Goal: Task Accomplishment & Management: Manage account settings

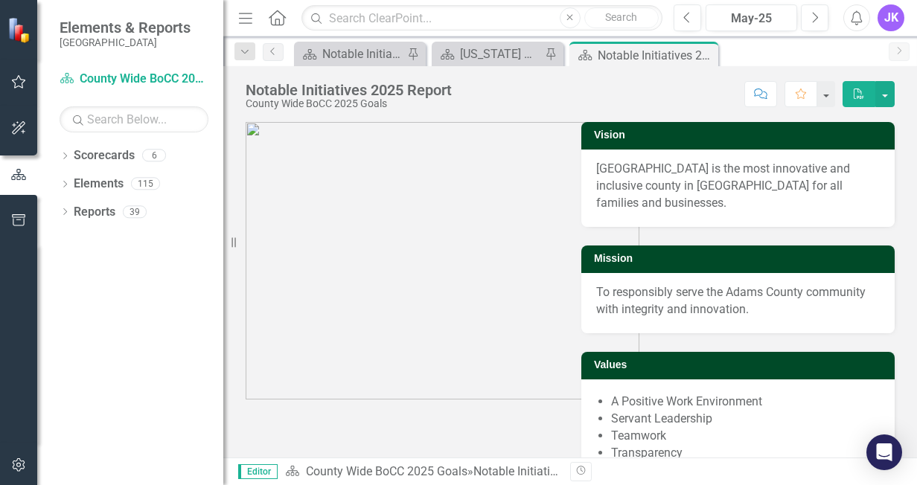
click at [886, 19] on div "JK" at bounding box center [891, 17] width 27 height 27
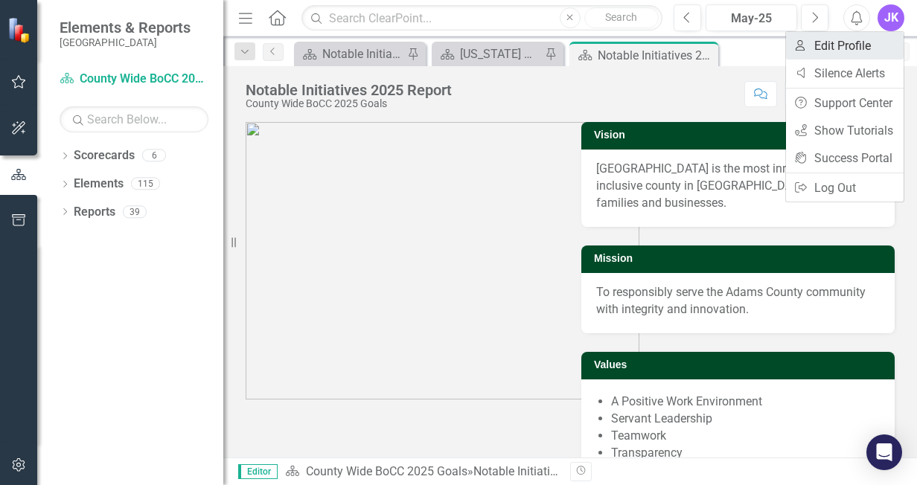
click at [840, 46] on link "User Edit Profile" at bounding box center [845, 46] width 118 height 28
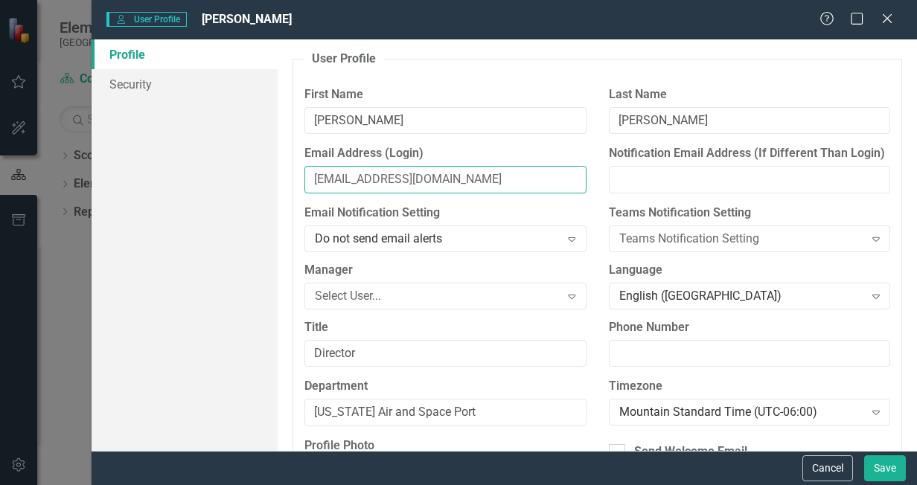
drag, startPoint x: 474, startPoint y: 179, endPoint x: 85, endPoint y: 194, distance: 389.6
click at [85, 194] on div "User User Profile [PERSON_NAME] Help Maximize Close Profile Security User Profi…" at bounding box center [458, 242] width 917 height 485
type input "[EMAIL_ADDRESS][DOMAIN_NAME]"
click at [472, 235] on div "Do not send email alerts" at bounding box center [437, 239] width 245 height 17
click at [380, 296] on div "Select User..." at bounding box center [437, 295] width 245 height 17
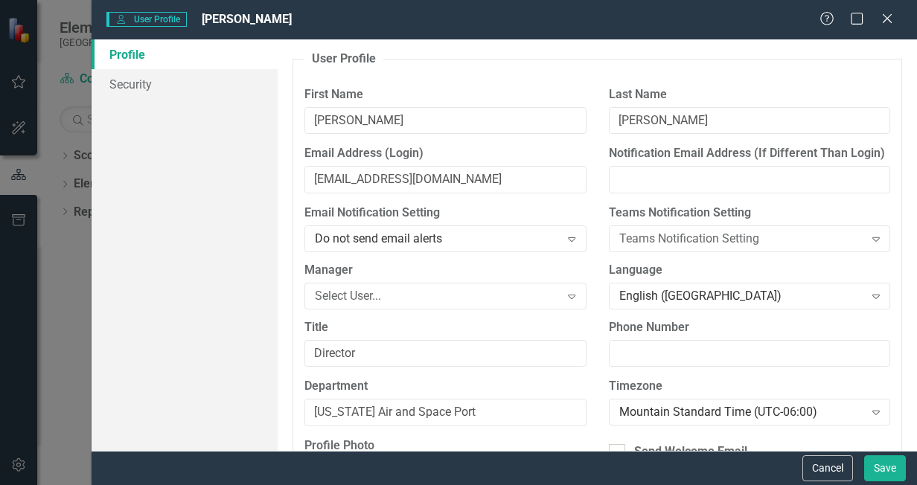
click at [244, 60] on link "Profile" at bounding box center [185, 54] width 186 height 30
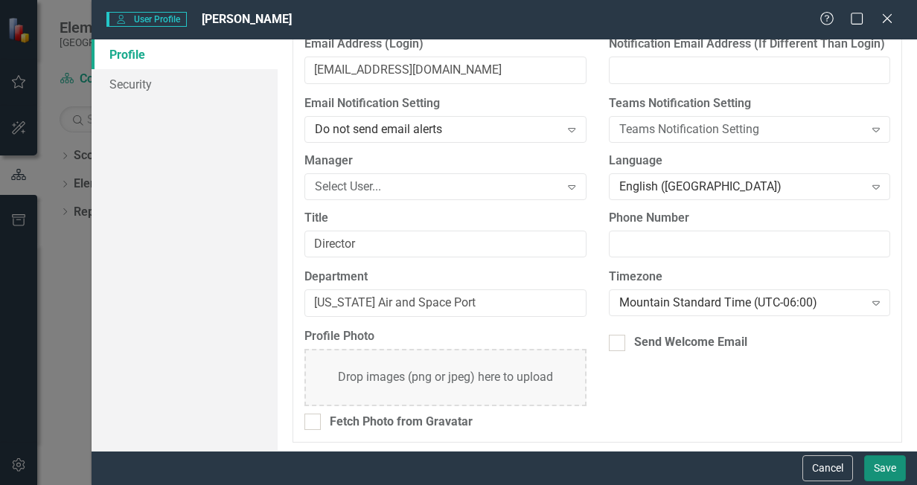
click at [878, 473] on button "Save" at bounding box center [885, 469] width 42 height 26
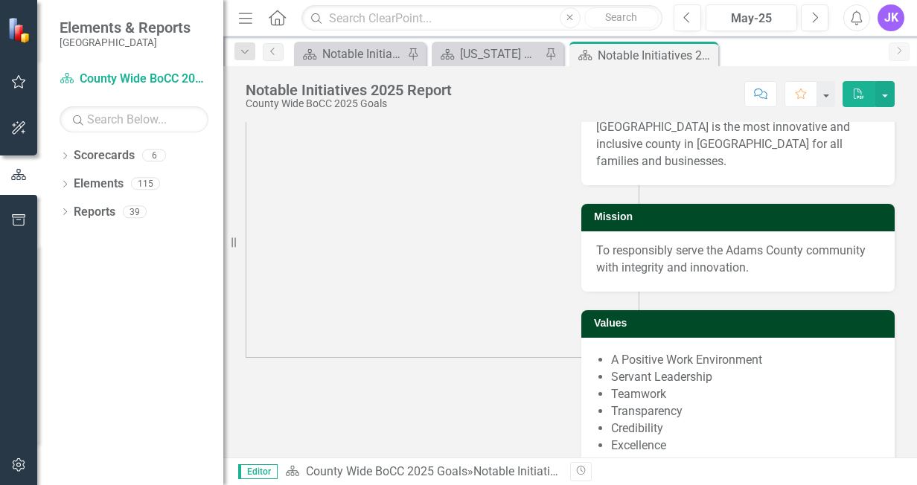
scroll to position [0, 0]
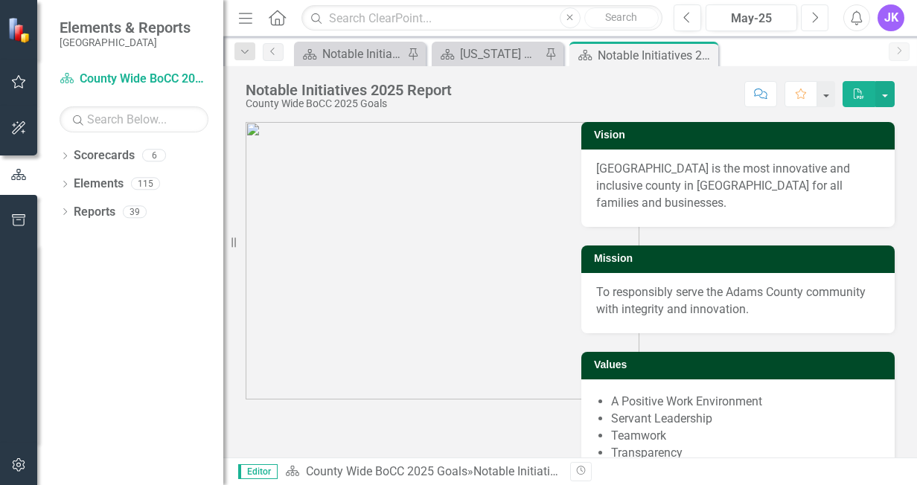
click at [822, 18] on button "Next" at bounding box center [815, 17] width 28 height 27
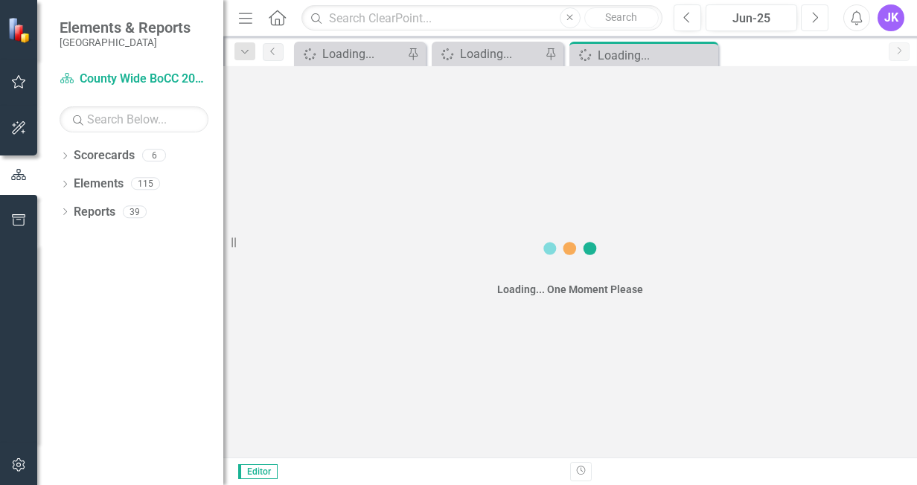
click at [822, 18] on button "Next" at bounding box center [815, 17] width 28 height 27
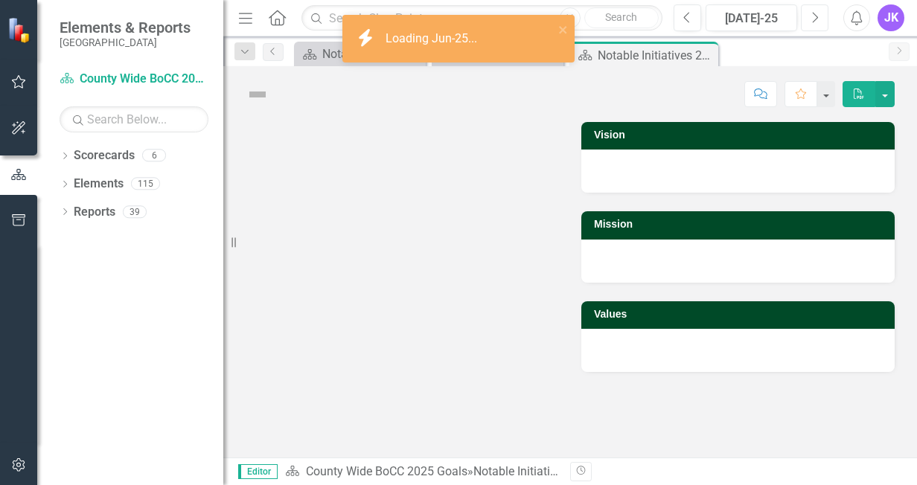
click at [822, 18] on button "Next" at bounding box center [815, 17] width 28 height 27
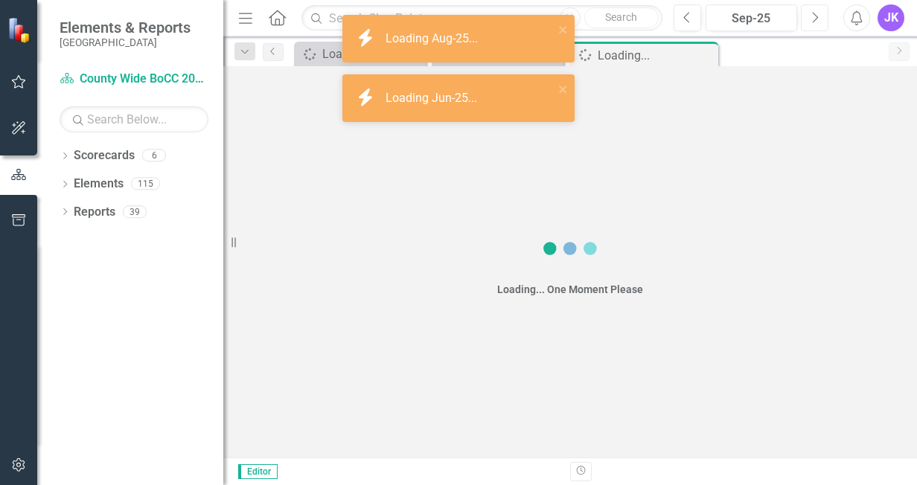
click at [822, 18] on button "Next" at bounding box center [815, 17] width 28 height 27
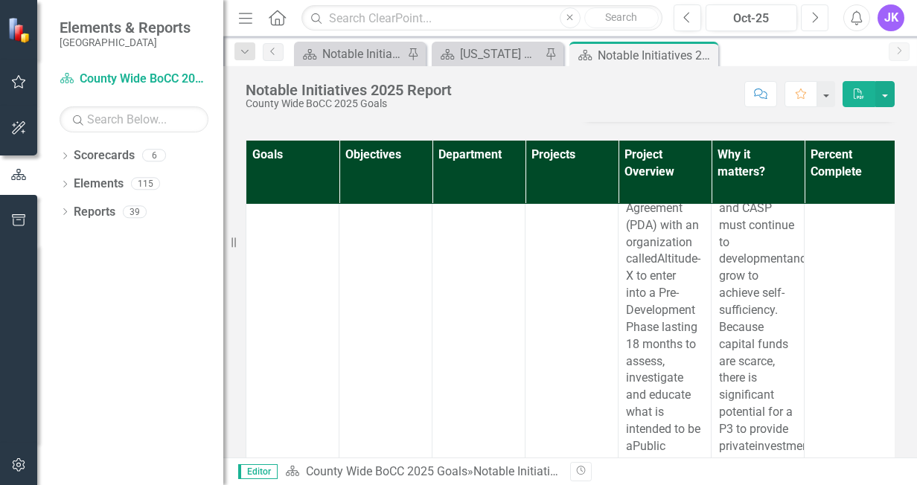
scroll to position [5838, 0]
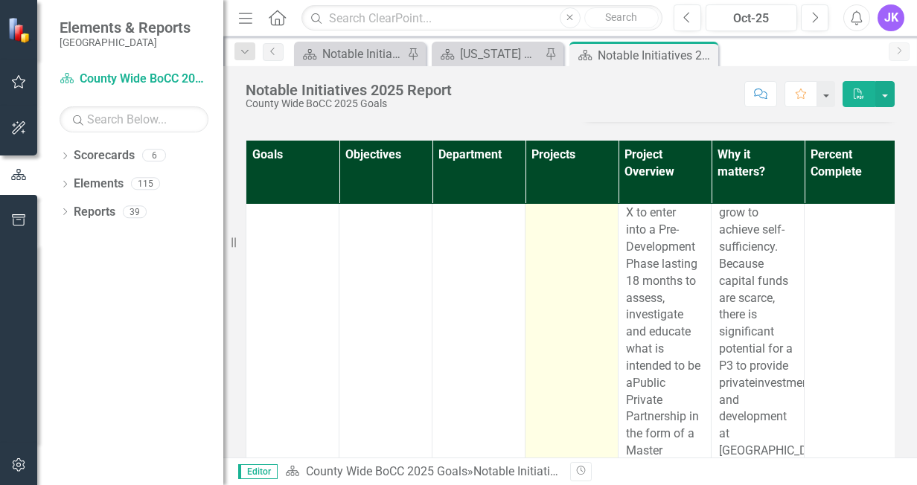
click at [585, 127] on link "CASP Master Developer Pre-Development Agreement (PDA)" at bounding box center [593, 81] width 71 height 92
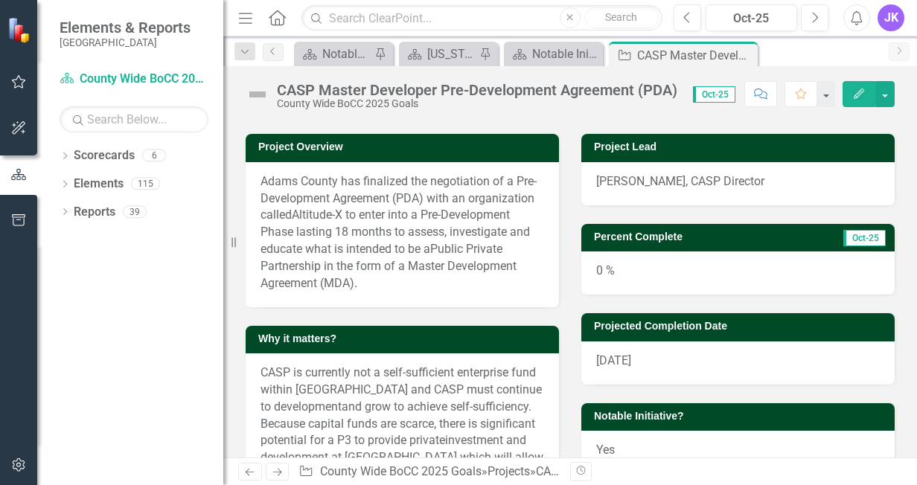
scroll to position [89, 0]
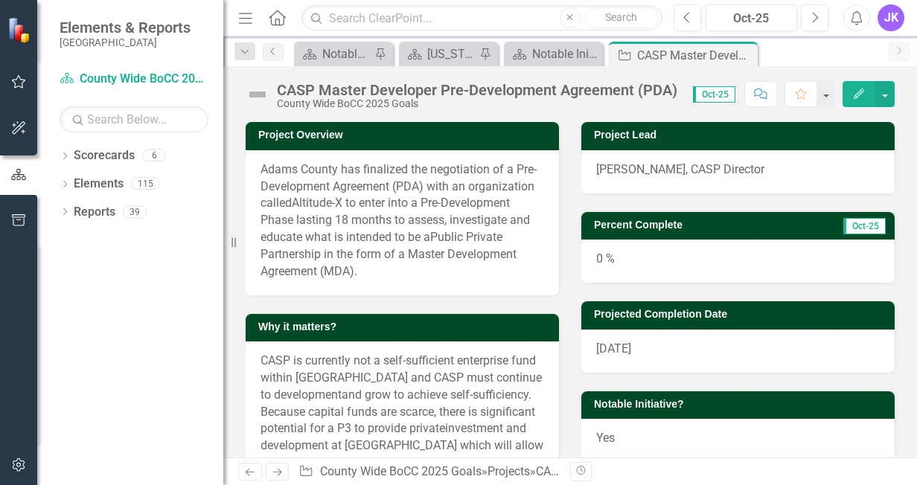
click at [623, 270] on div "0 %" at bounding box center [737, 261] width 313 height 43
click at [856, 92] on icon "Edit" at bounding box center [858, 94] width 13 height 10
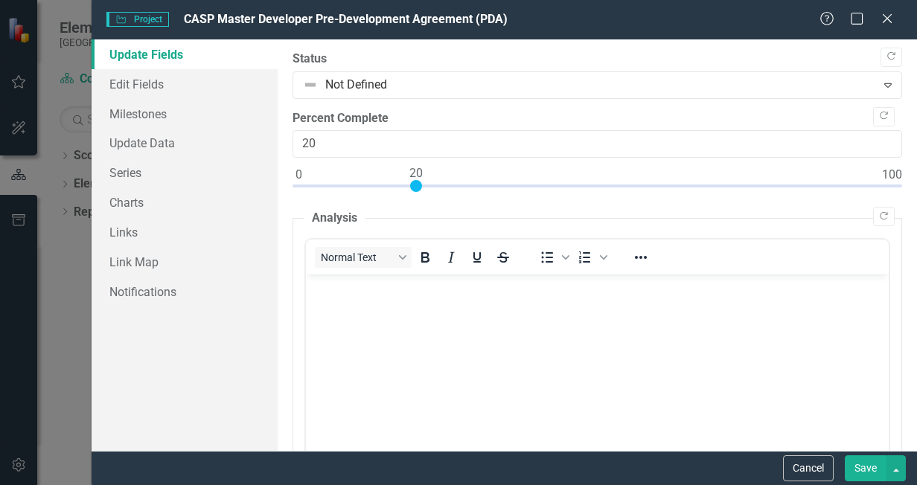
scroll to position [0, 0]
type input "35"
drag, startPoint x: 296, startPoint y: 185, endPoint x: 500, endPoint y: 202, distance: 205.5
click at [864, 463] on button "Save" at bounding box center [866, 469] width 42 height 26
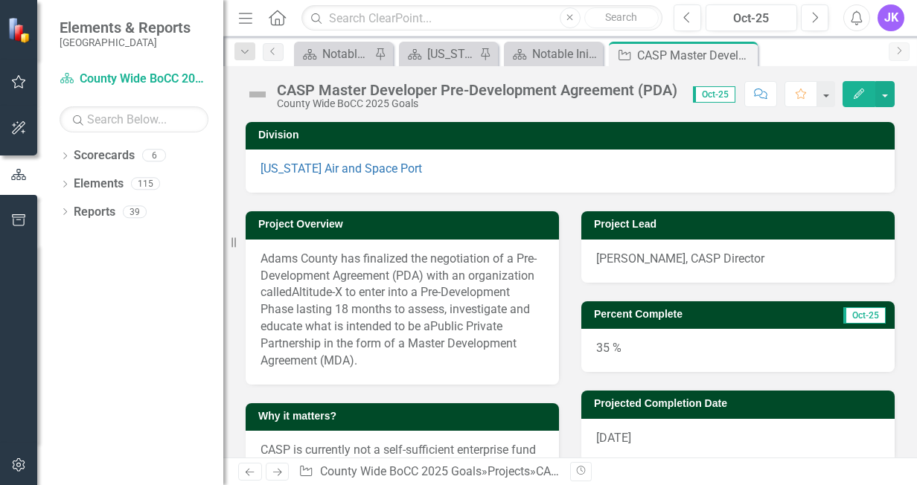
click at [895, 54] on icon "Next" at bounding box center [899, 50] width 12 height 9
click at [884, 88] on button "button" at bounding box center [884, 94] width 19 height 26
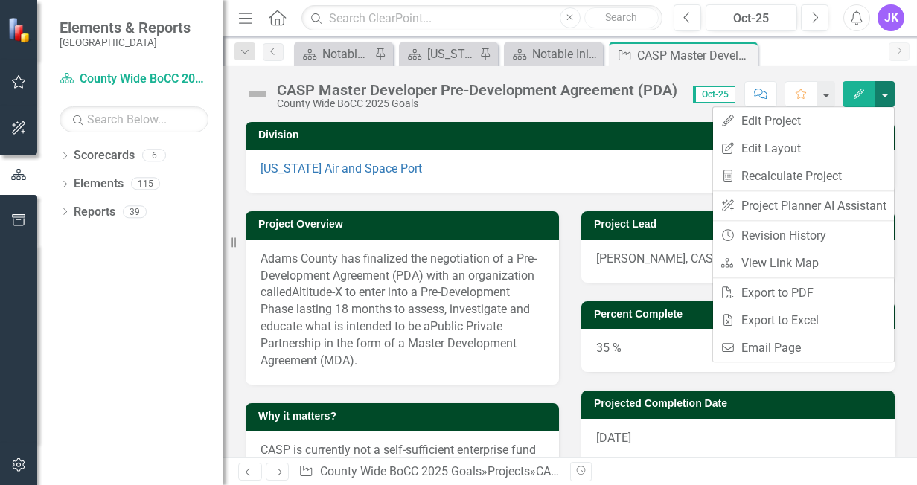
click at [884, 88] on button "button" at bounding box center [884, 94] width 19 height 26
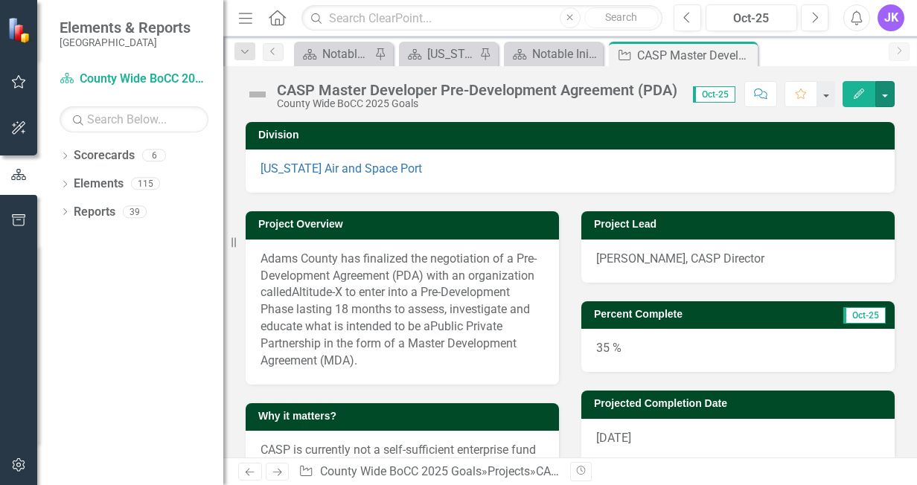
scroll to position [486, 0]
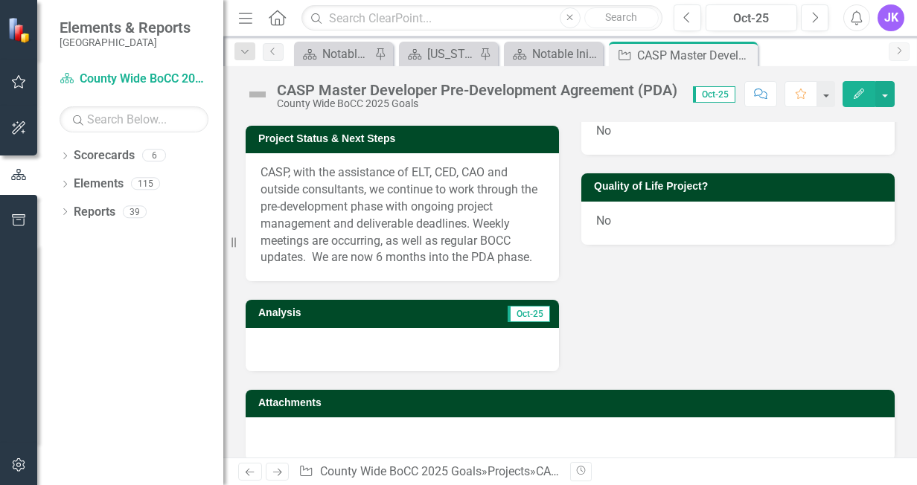
click at [896, 51] on icon "Next" at bounding box center [899, 50] width 12 height 9
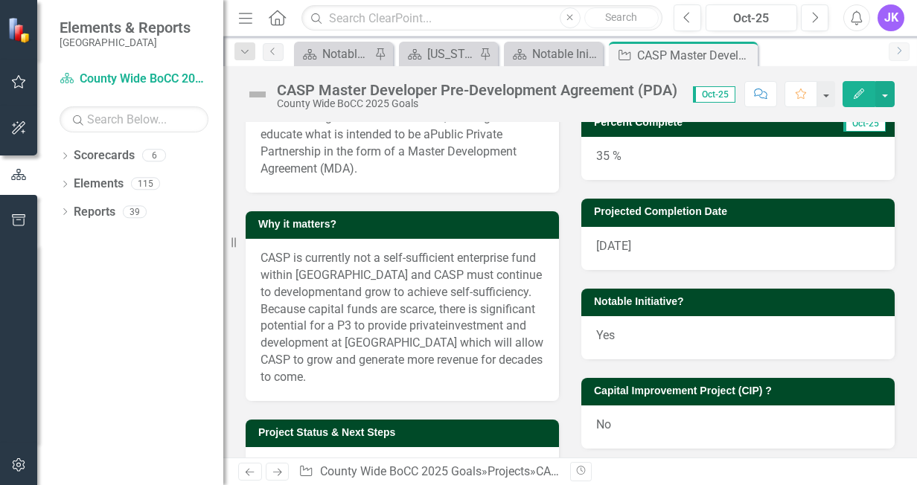
scroll to position [0, 0]
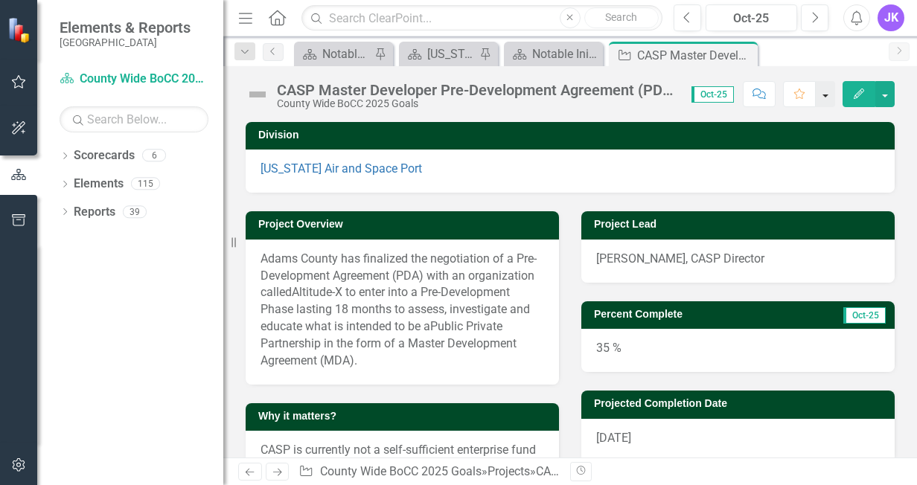
click at [822, 93] on button "button" at bounding box center [825, 94] width 19 height 26
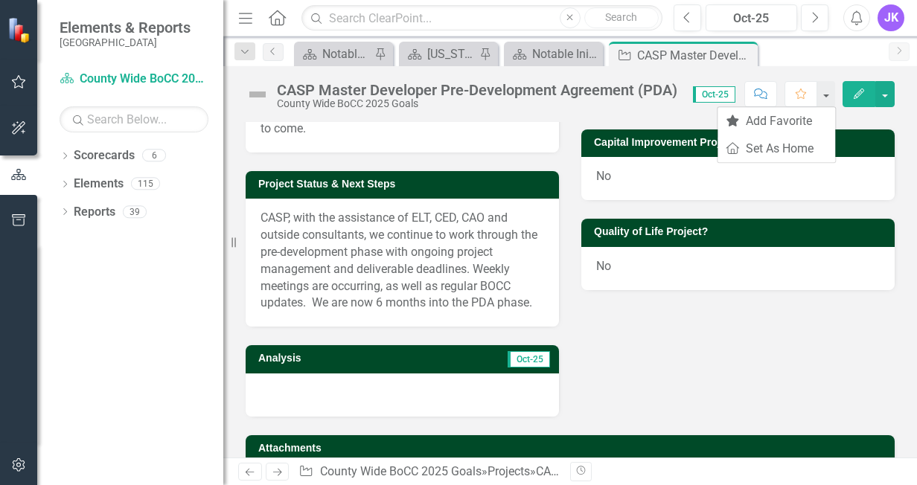
scroll to position [486, 0]
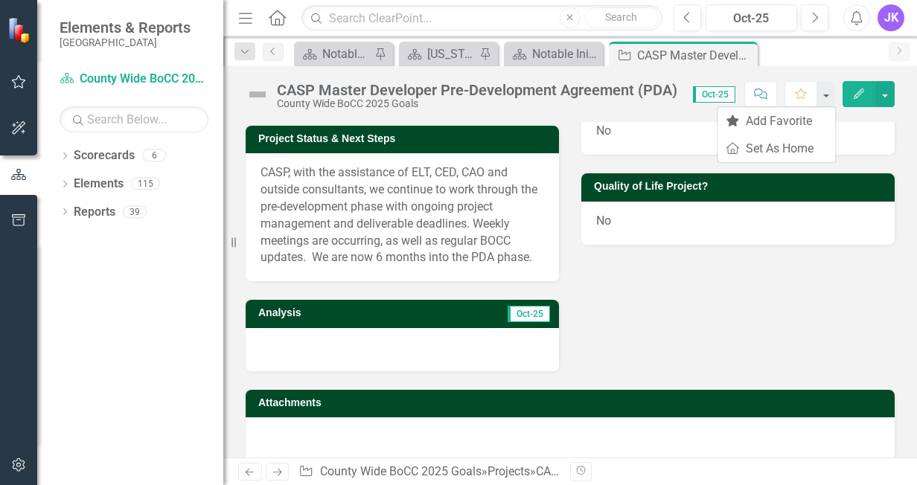
click at [275, 476] on icon "Next" at bounding box center [277, 473] width 13 height 10
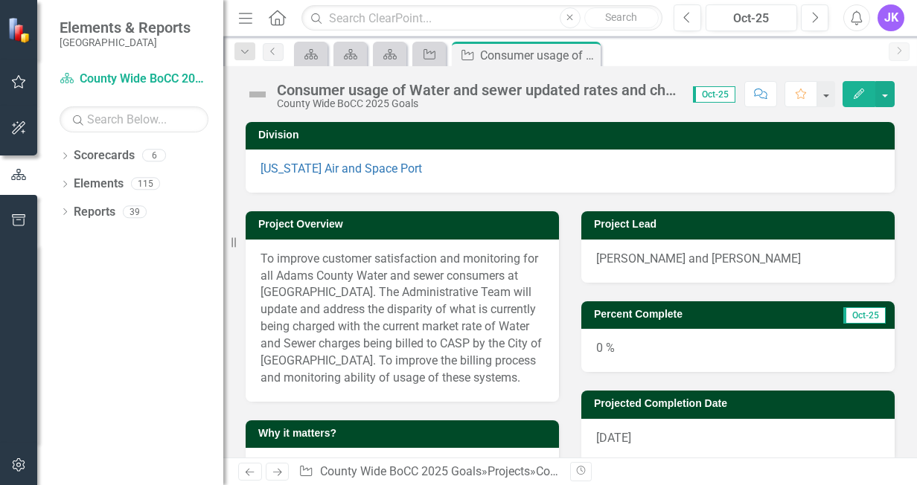
click at [246, 469] on icon "Previous" at bounding box center [249, 473] width 13 height 10
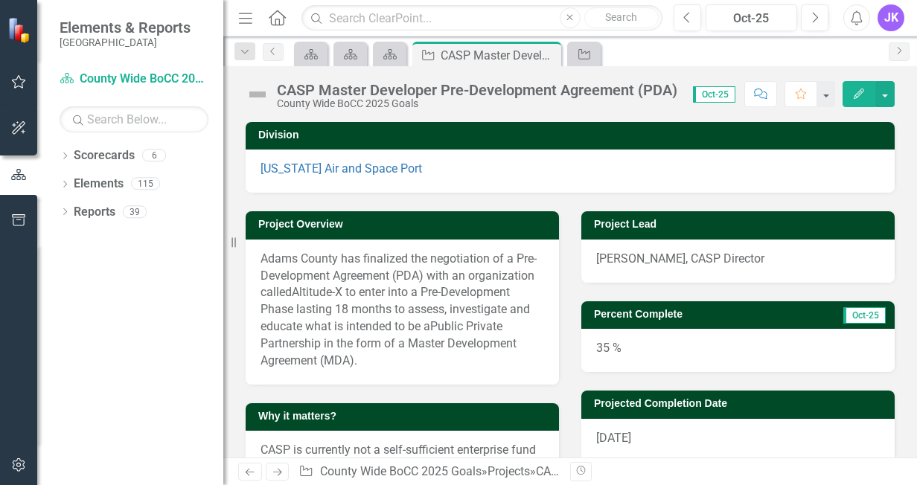
click at [281, 474] on icon "Next" at bounding box center [277, 473] width 13 height 10
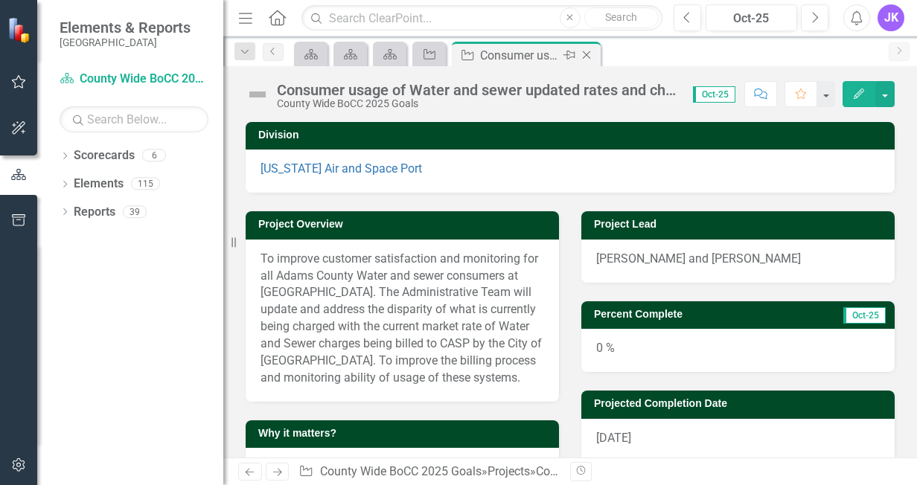
click at [593, 57] on icon "Close" at bounding box center [586, 55] width 15 height 12
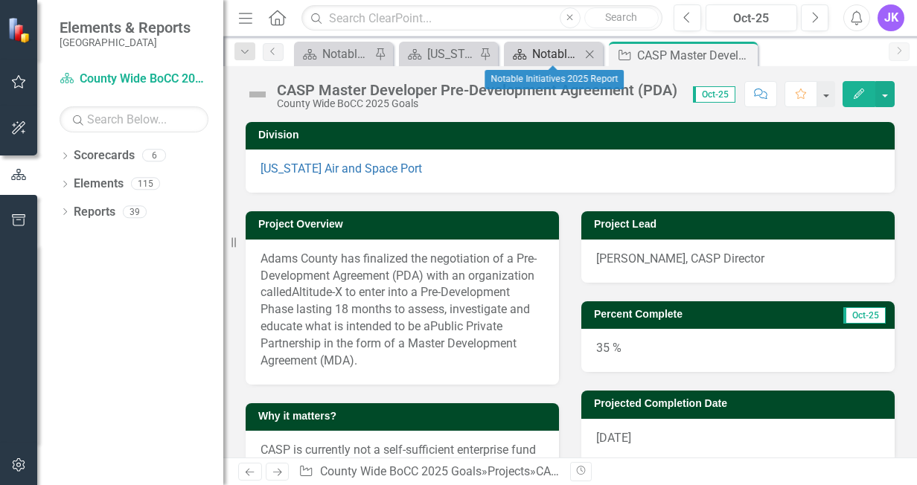
click at [553, 58] on div "Notable Initiatives 2025 Report" at bounding box center [556, 54] width 48 height 19
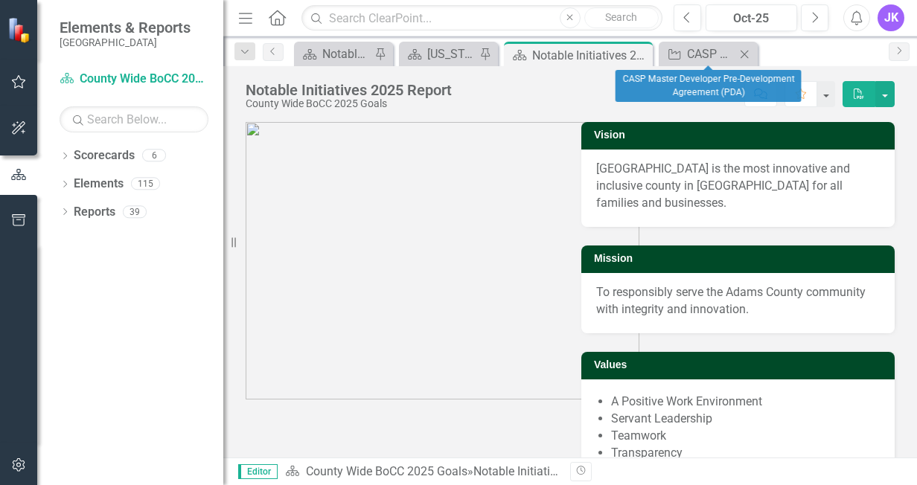
click at [746, 45] on div "Close" at bounding box center [745, 54] width 19 height 19
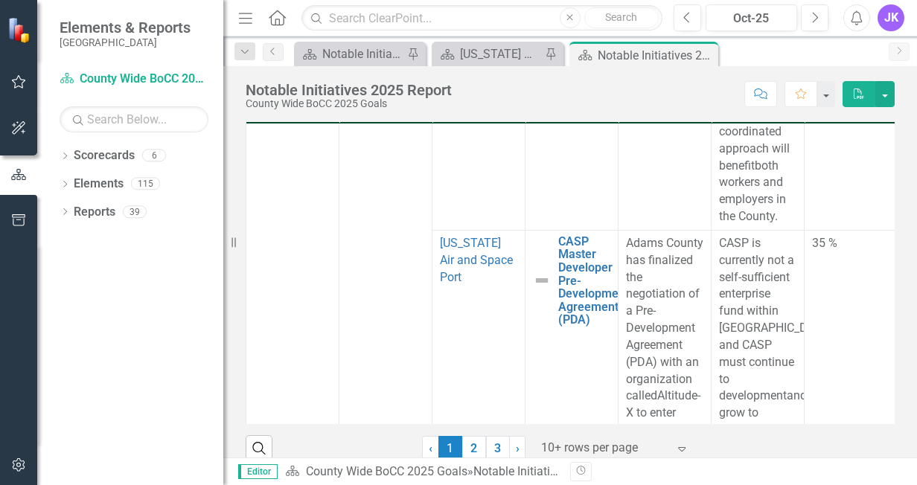
scroll to position [5866, 0]
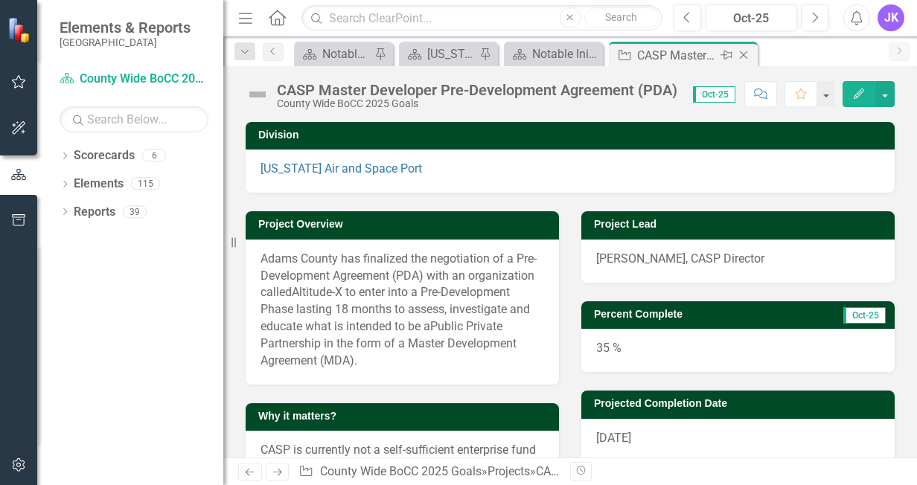
click at [741, 57] on icon at bounding box center [744, 55] width 8 height 8
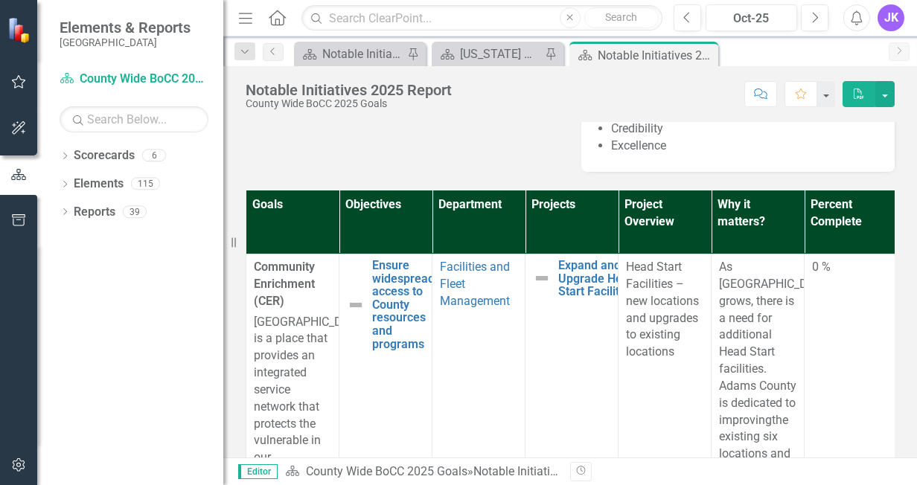
scroll to position [357, 0]
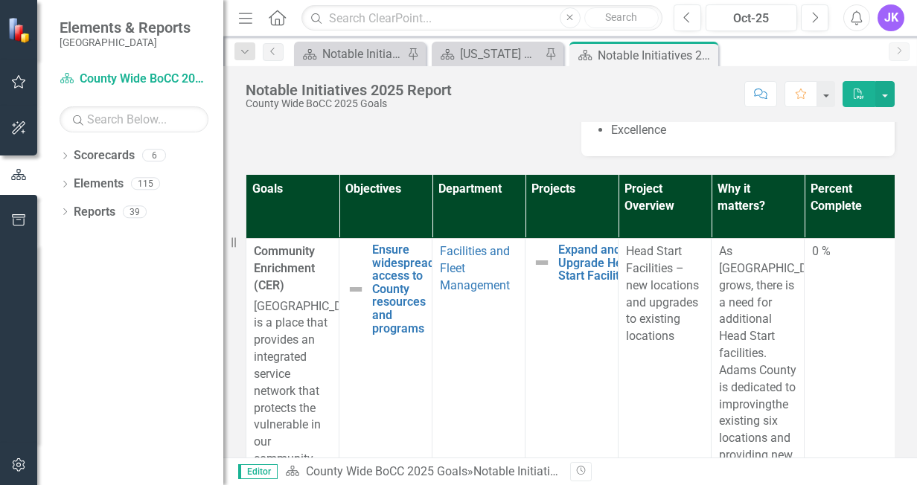
click at [884, 366] on div "Goals Objectives Department Projects Project Overview Why it matters? Percent C…" at bounding box center [570, 365] width 671 height 419
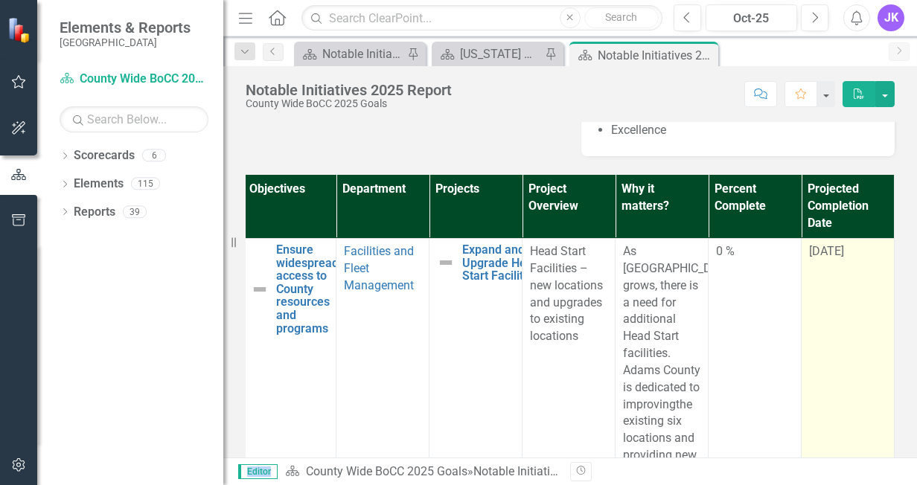
scroll to position [0, 118]
drag, startPoint x: 884, startPoint y: 366, endPoint x: 872, endPoint y: 382, distance: 20.7
click at [872, 382] on div "Goals Objectives Department Projects Project Overview Why it matters? Percent C…" at bounding box center [570, 365] width 671 height 419
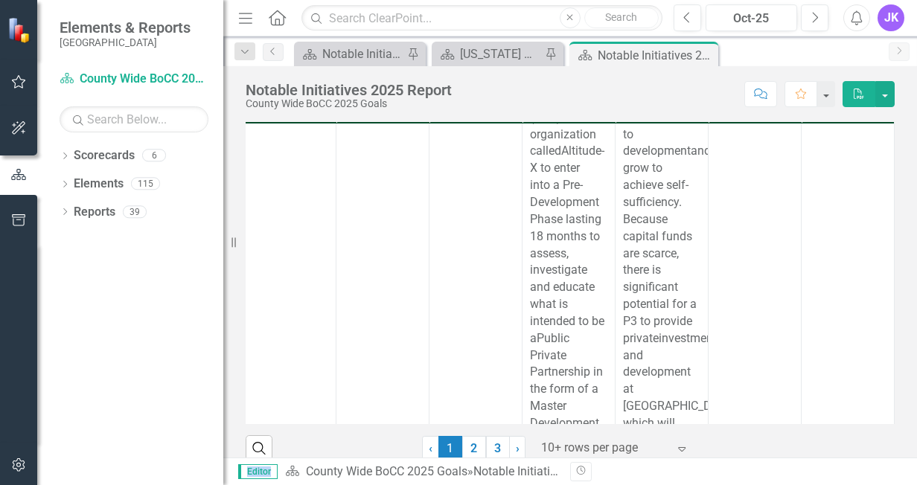
scroll to position [6064, 118]
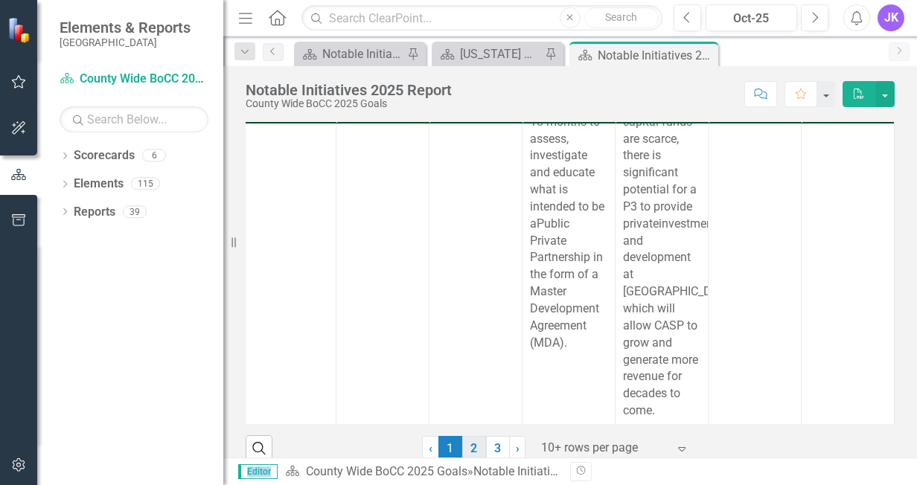
click at [463, 439] on link "2" at bounding box center [474, 448] width 24 height 25
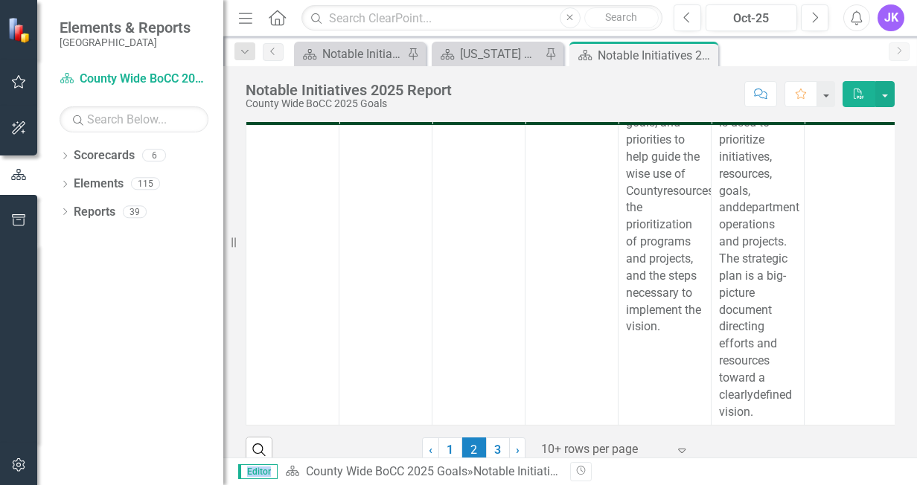
scroll to position [472, 0]
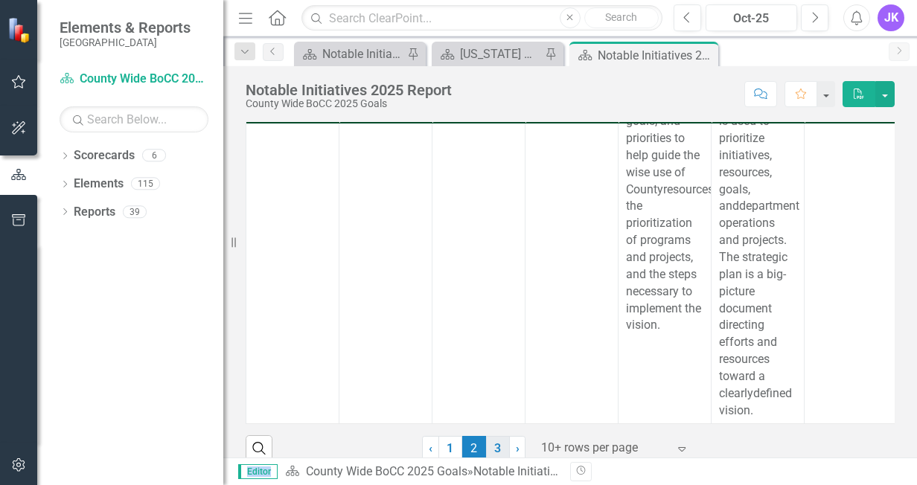
click at [486, 436] on link "3" at bounding box center [498, 448] width 24 height 25
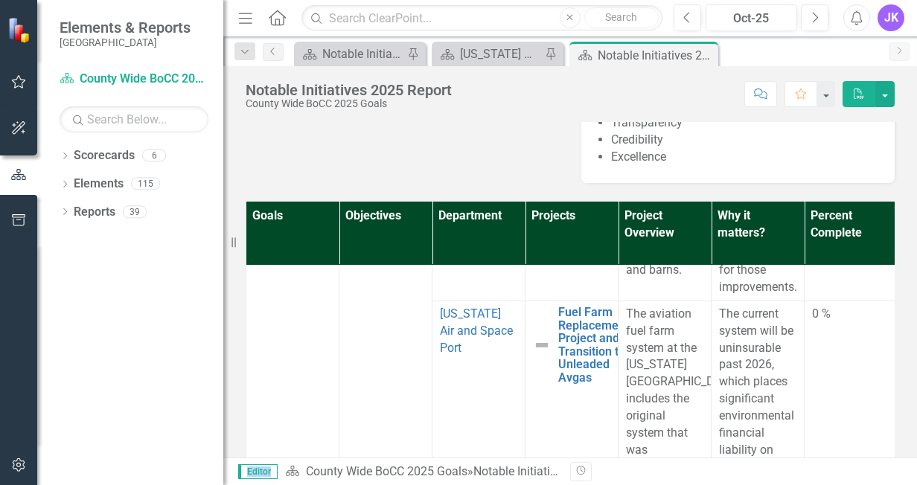
scroll to position [3721, 0]
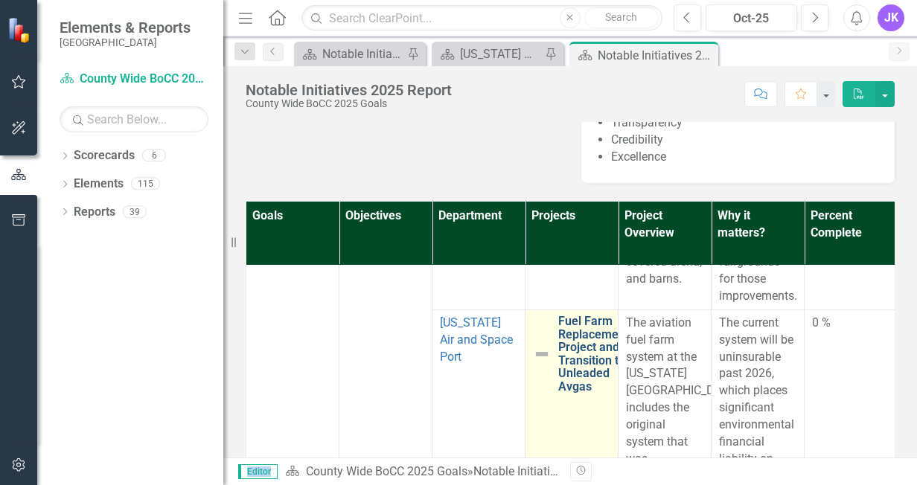
click at [575, 389] on link "Fuel Farm Replacement Project and Transition to Unleaded Avgas" at bounding box center [593, 354] width 71 height 79
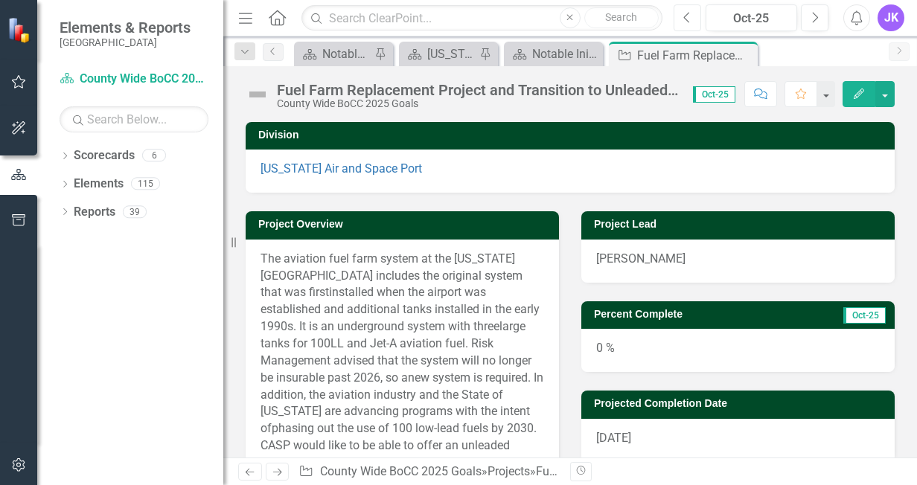
click at [689, 23] on icon "Previous" at bounding box center [687, 17] width 8 height 13
click at [821, 19] on button "Next" at bounding box center [815, 17] width 28 height 27
click at [603, 345] on div "0 %" at bounding box center [737, 350] width 313 height 43
click at [853, 95] on icon "Edit" at bounding box center [858, 94] width 13 height 10
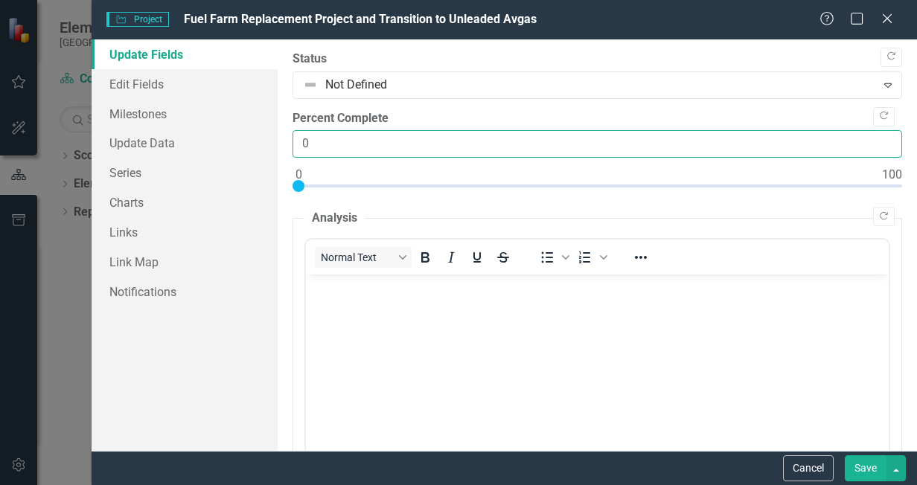
click at [335, 140] on input "0" at bounding box center [598, 144] width 610 height 28
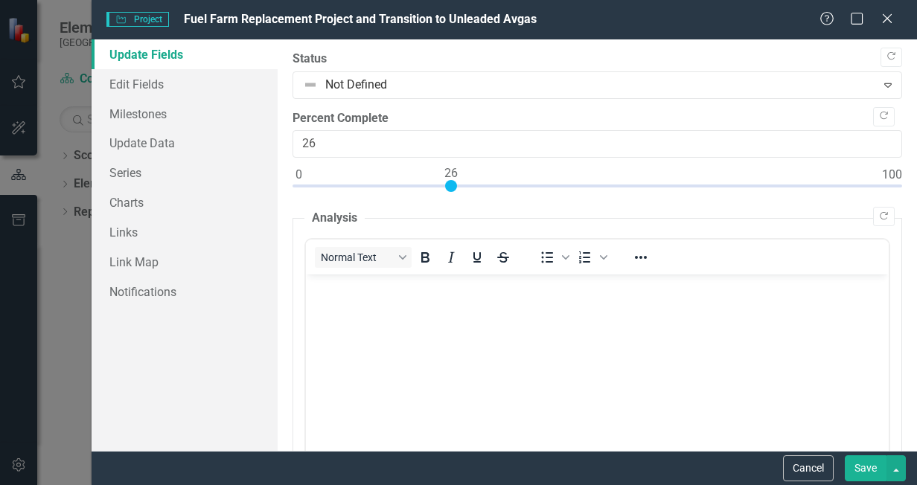
type input "25"
drag, startPoint x: 297, startPoint y: 185, endPoint x: 444, endPoint y: 188, distance: 146.7
click at [444, 188] on div at bounding box center [445, 186] width 12 height 12
click at [857, 453] on div "Cancel Save" at bounding box center [505, 468] width 826 height 34
click at [874, 478] on button "Save" at bounding box center [866, 469] width 42 height 26
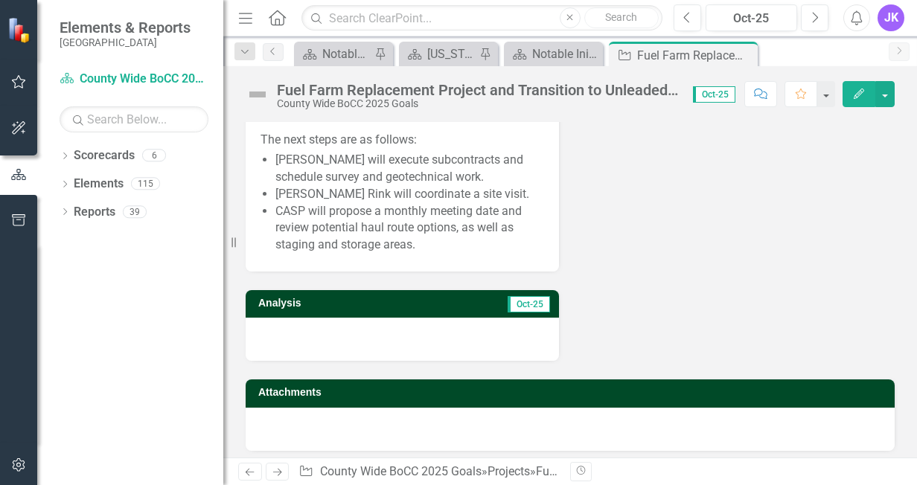
scroll to position [645, 0]
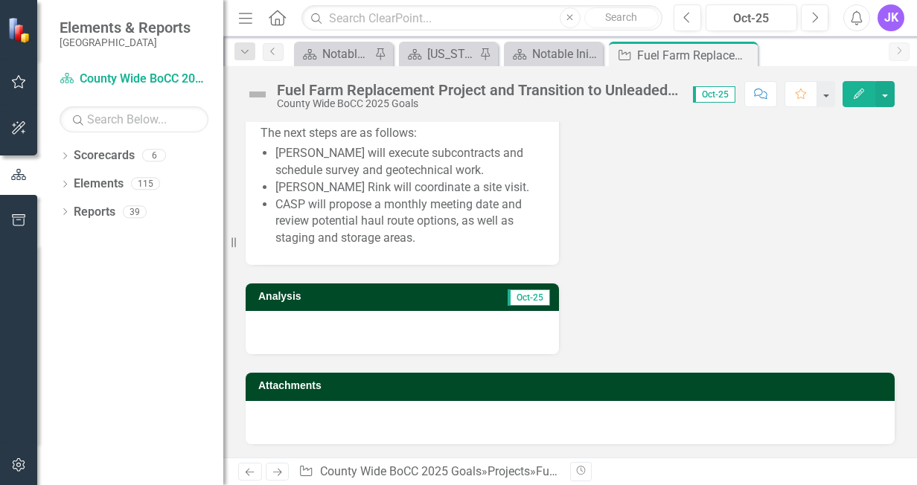
click at [281, 473] on icon "Next" at bounding box center [277, 473] width 13 height 10
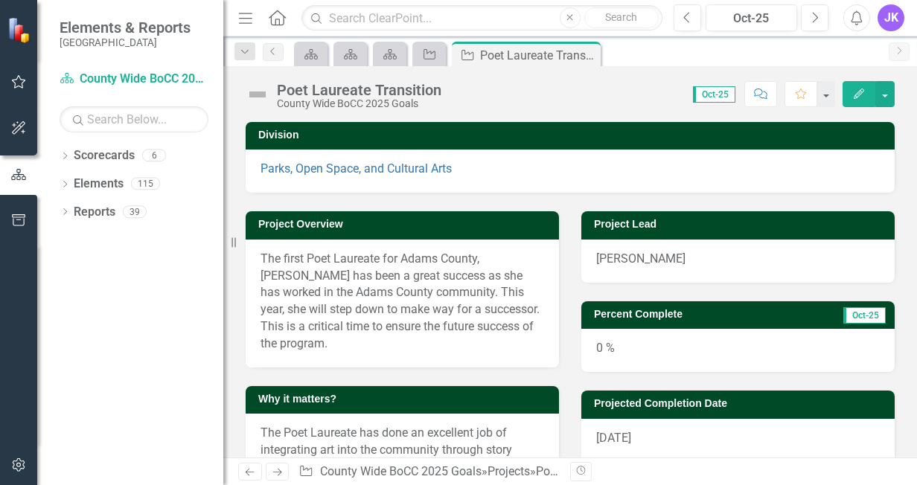
click at [246, 474] on icon "Previous" at bounding box center [249, 473] width 13 height 10
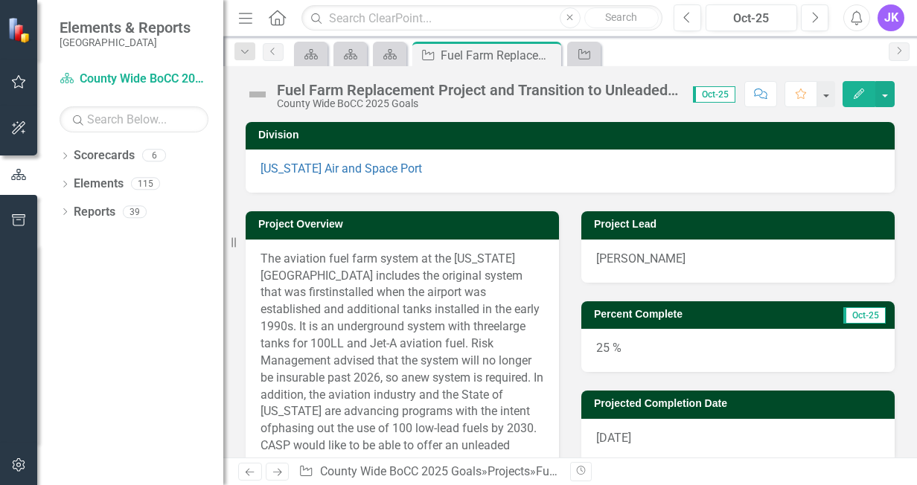
click at [246, 474] on icon "Previous" at bounding box center [249, 473] width 13 height 10
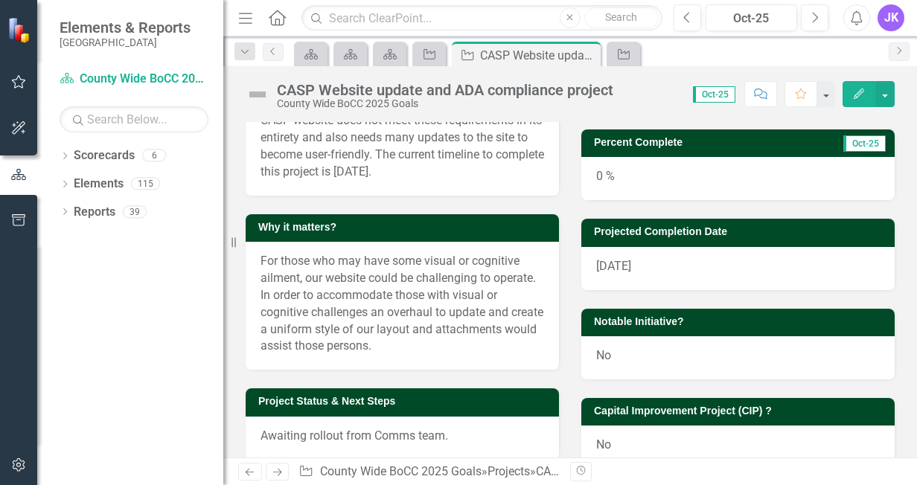
scroll to position [148, 0]
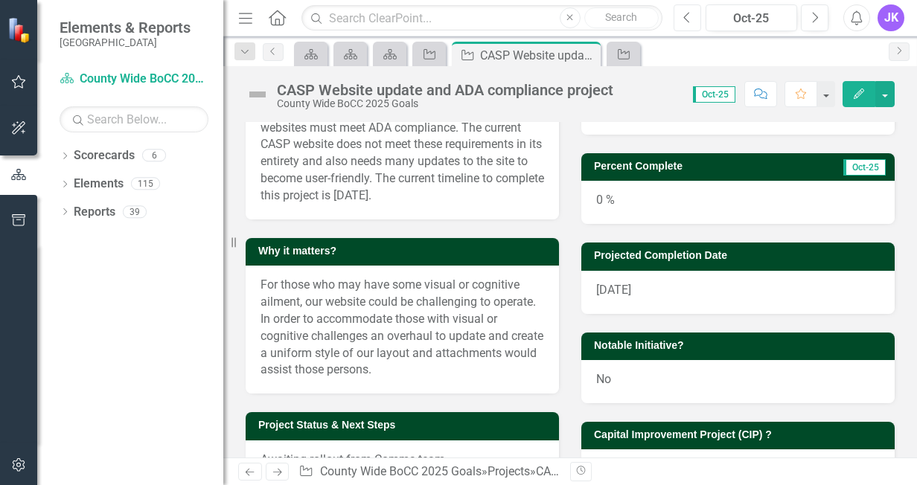
click at [691, 16] on icon "Previous" at bounding box center [687, 17] width 8 height 13
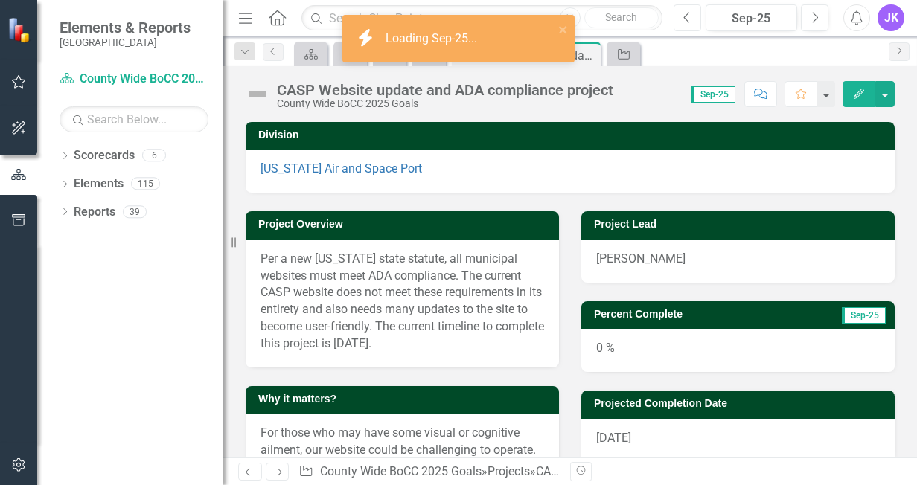
click at [691, 16] on icon "Previous" at bounding box center [687, 17] width 8 height 13
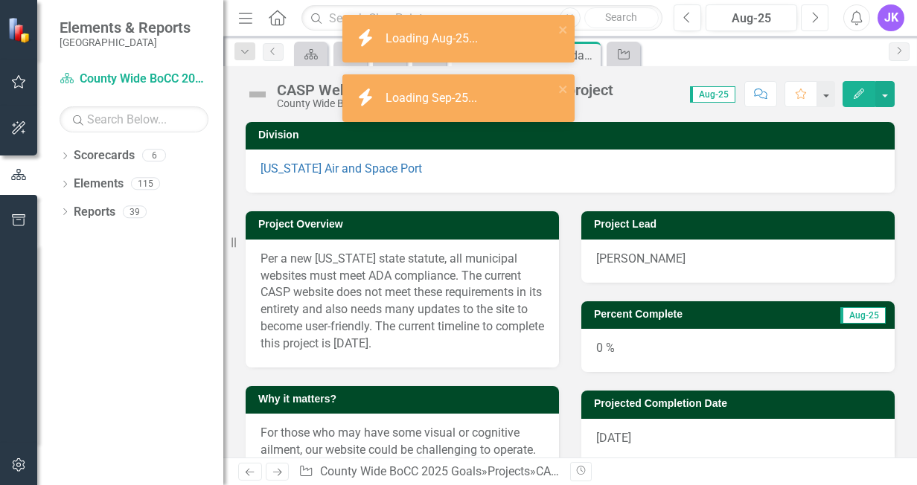
click at [816, 16] on icon "button" at bounding box center [816, 17] width 6 height 10
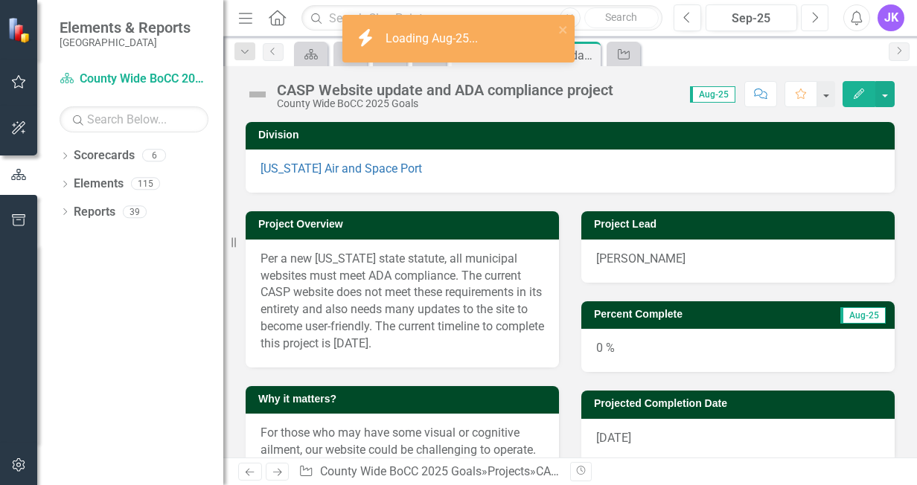
click at [816, 16] on icon "button" at bounding box center [816, 17] width 6 height 10
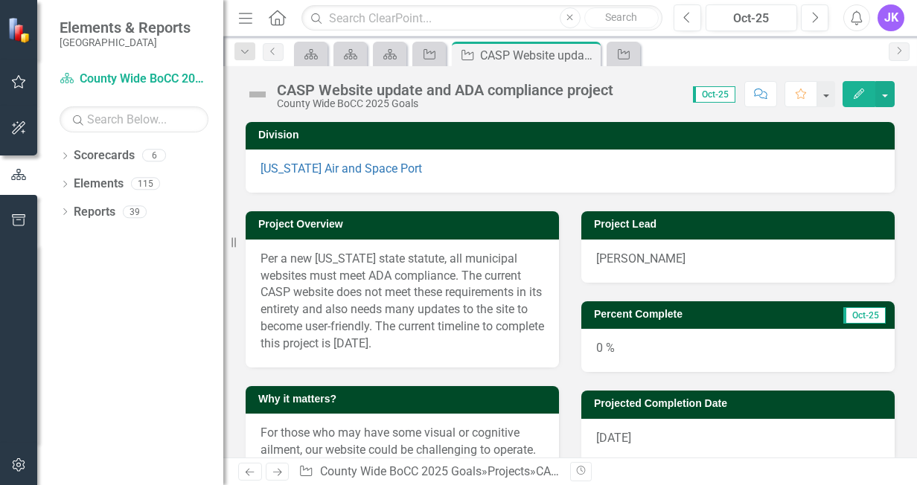
click at [867, 97] on button "Edit" at bounding box center [859, 94] width 33 height 26
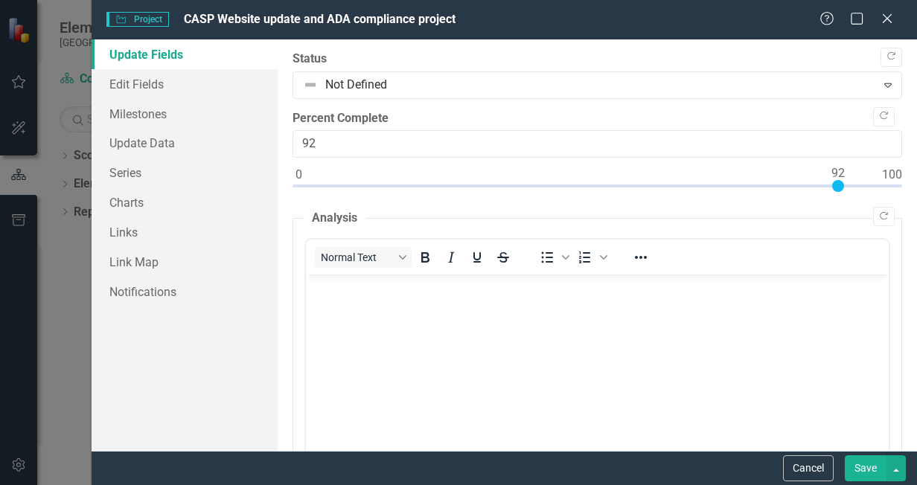
type input "100"
drag, startPoint x: 300, startPoint y: 186, endPoint x: 949, endPoint y: 211, distance: 649.6
click at [916, 211] on html "Elements & Reports Adams County Scorecard County Wide BoCC 2025 Goals Search Dr…" at bounding box center [458, 242] width 917 height 485
click at [871, 466] on button "Save" at bounding box center [866, 469] width 42 height 26
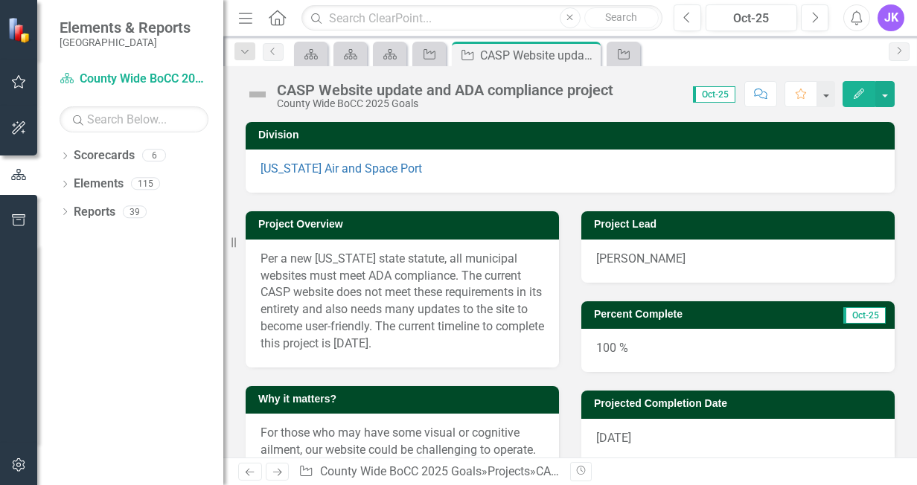
click at [246, 465] on link "Previous" at bounding box center [250, 472] width 24 height 18
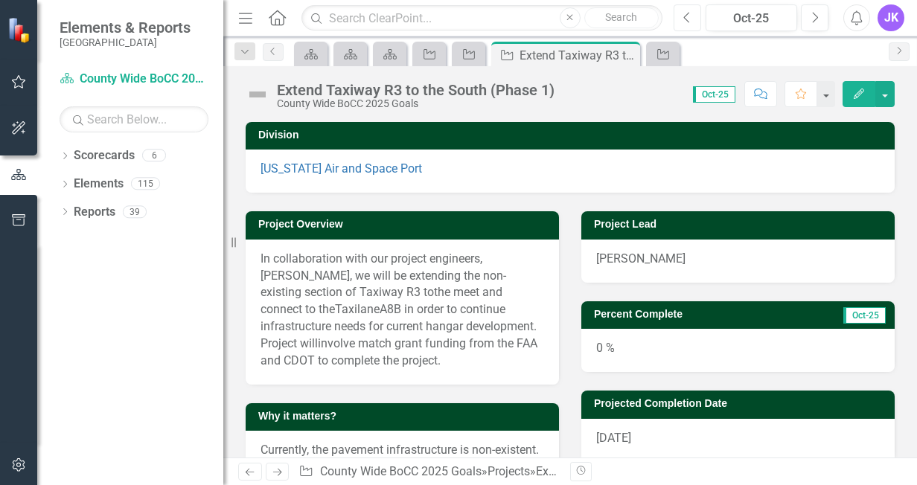
click at [689, 16] on icon "Previous" at bounding box center [687, 17] width 8 height 13
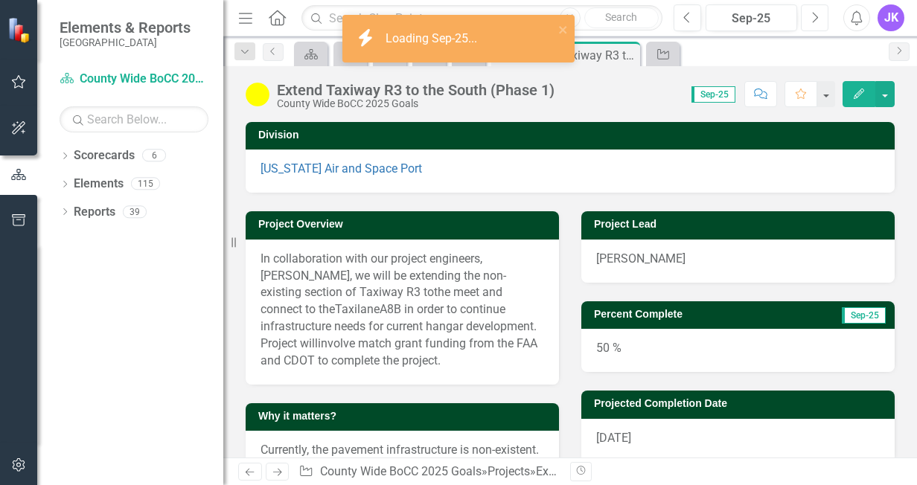
click at [814, 18] on icon "Next" at bounding box center [815, 17] width 8 height 13
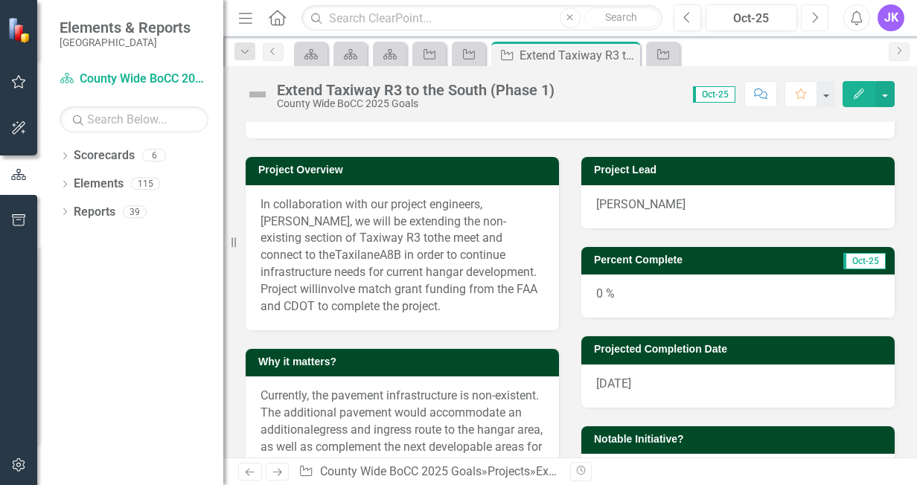
scroll to position [52, 0]
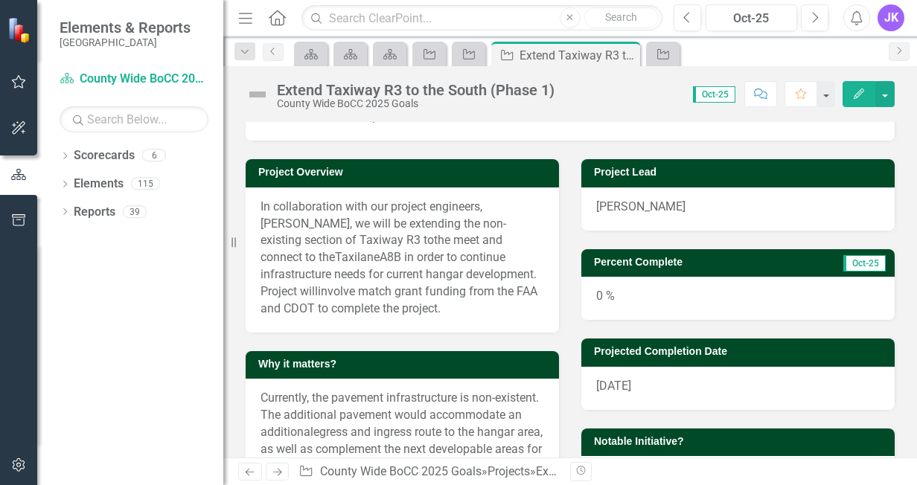
click at [864, 101] on button "Edit" at bounding box center [859, 94] width 33 height 26
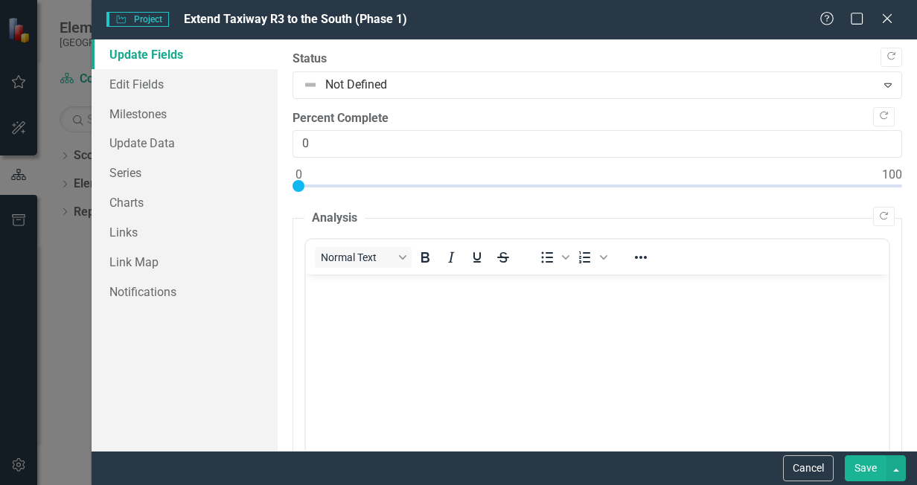
scroll to position [0, 0]
type input "65"
drag, startPoint x: 301, startPoint y: 183, endPoint x: 681, endPoint y: 217, distance: 382.0
click at [864, 466] on button "Save" at bounding box center [866, 469] width 42 height 26
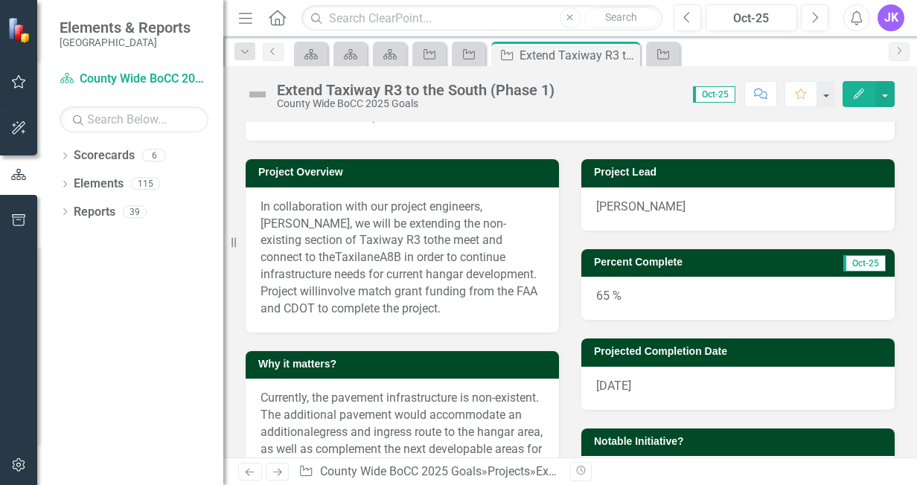
click at [255, 474] on icon "Previous" at bounding box center [249, 473] width 13 height 10
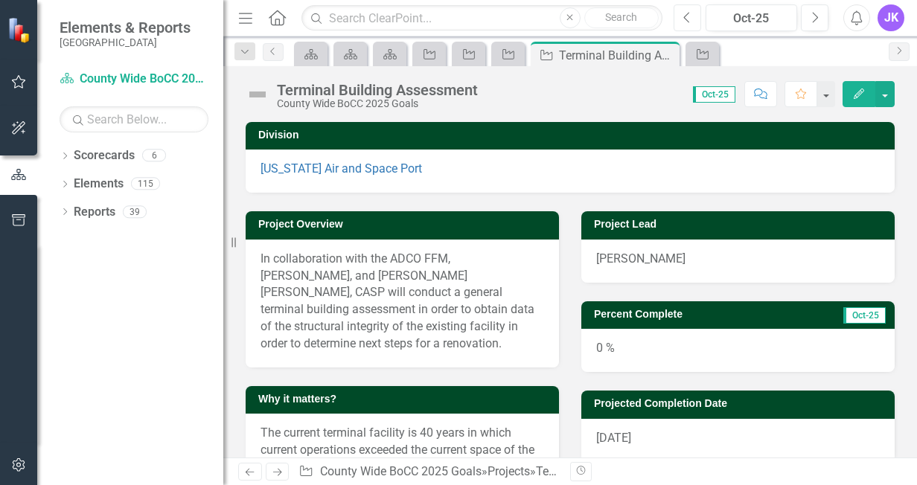
click at [696, 17] on button "Previous" at bounding box center [688, 17] width 28 height 27
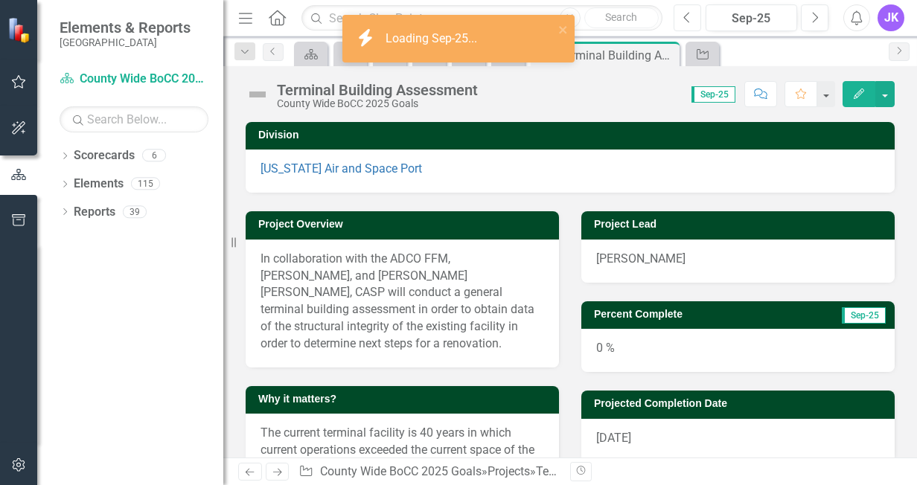
click at [689, 16] on icon "Previous" at bounding box center [687, 17] width 8 height 13
click at [811, 22] on icon "Next" at bounding box center [815, 17] width 8 height 13
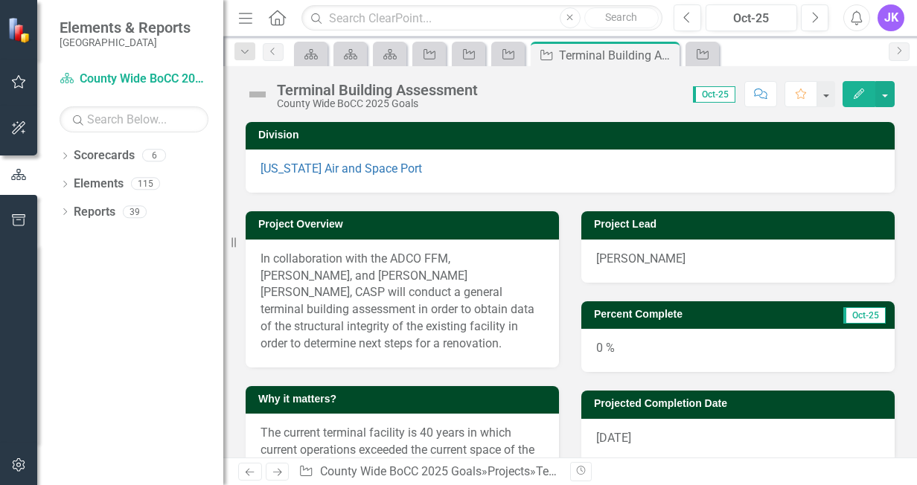
click at [850, 91] on button "Edit" at bounding box center [859, 94] width 33 height 26
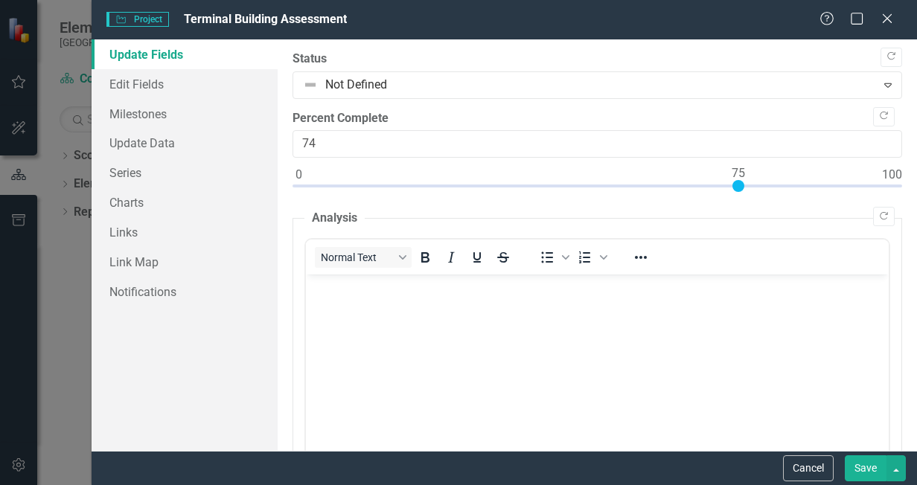
type input "75"
drag, startPoint x: 298, startPoint y: 186, endPoint x: 736, endPoint y: 197, distance: 438.6
click at [736, 197] on div at bounding box center [598, 189] width 610 height 19
click at [863, 462] on button "Save" at bounding box center [866, 469] width 42 height 26
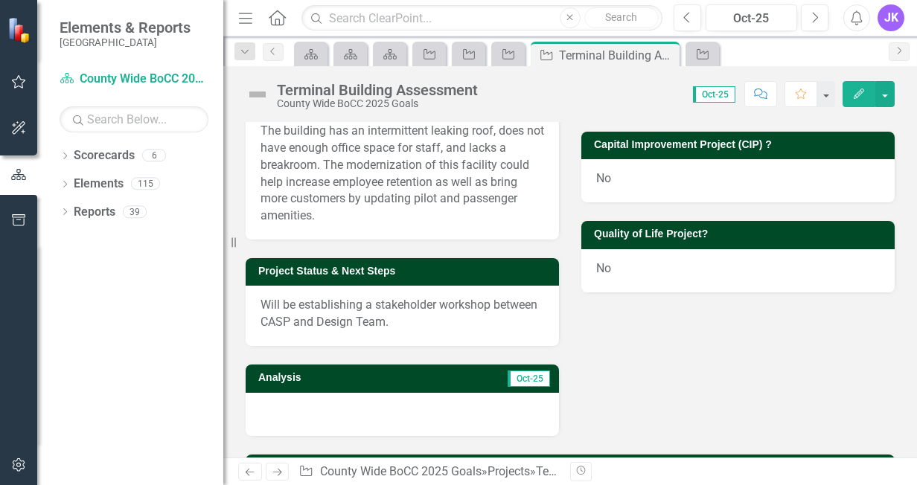
scroll to position [482, 0]
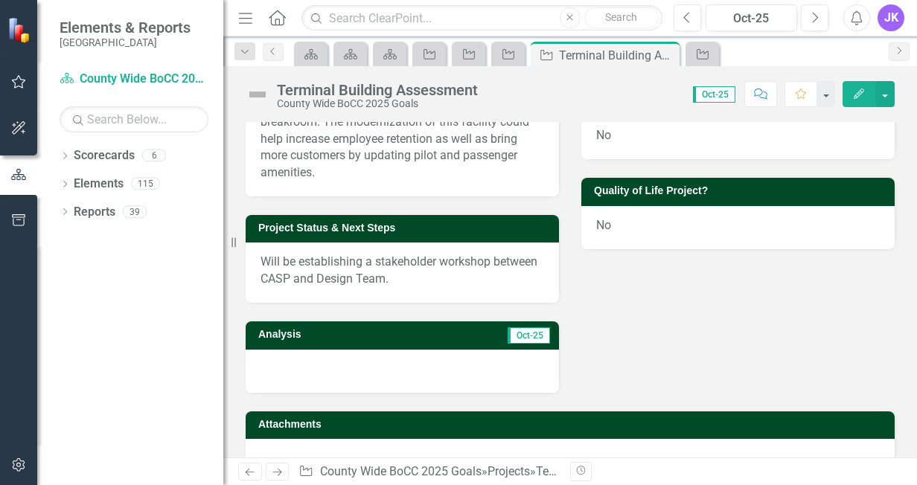
click at [250, 475] on icon "Previous" at bounding box center [249, 473] width 13 height 10
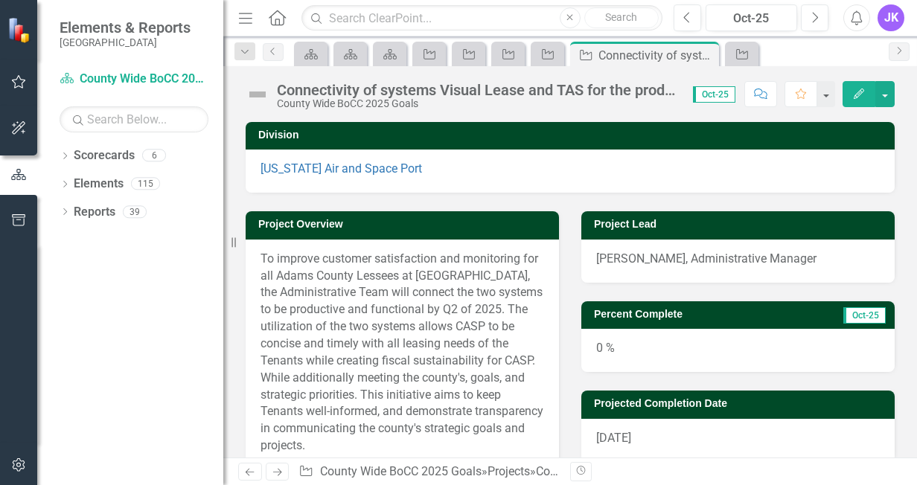
click at [252, 473] on icon "Previous" at bounding box center [249, 473] width 13 height 10
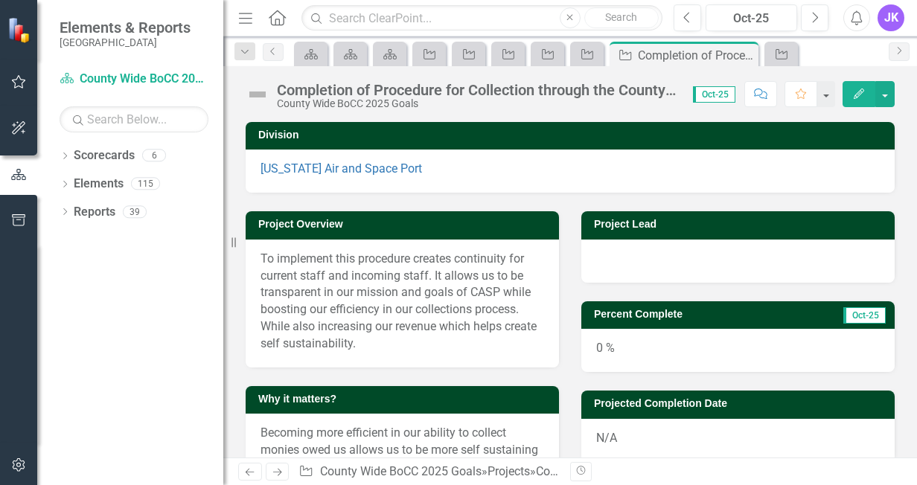
click at [254, 470] on icon "Previous" at bounding box center [249, 473] width 13 height 10
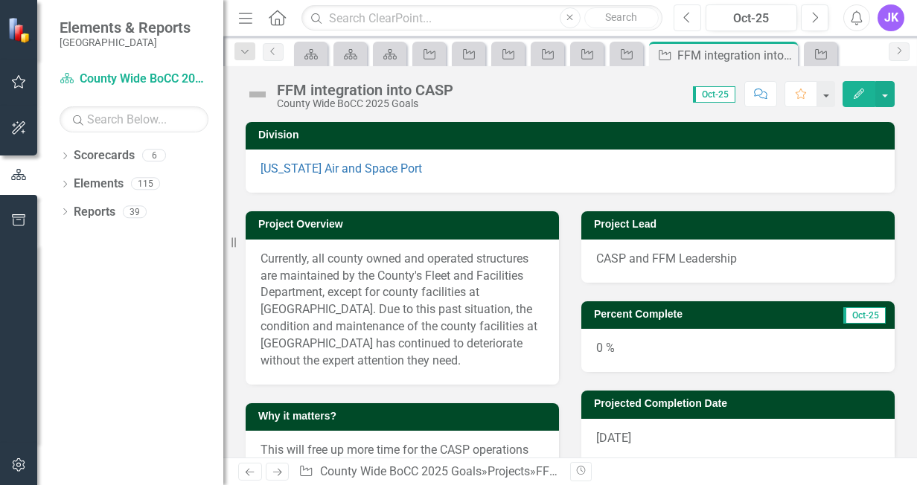
click at [689, 19] on icon "Previous" at bounding box center [687, 17] width 8 height 13
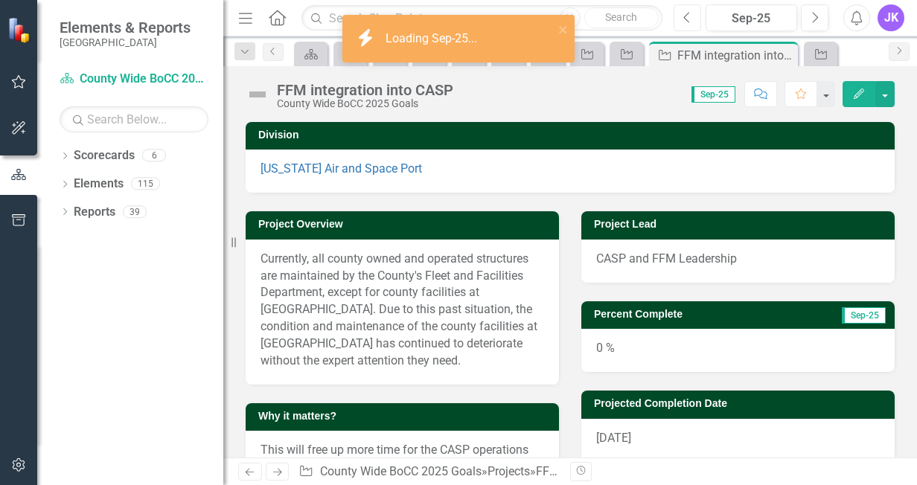
click at [689, 19] on icon "Previous" at bounding box center [687, 17] width 8 height 13
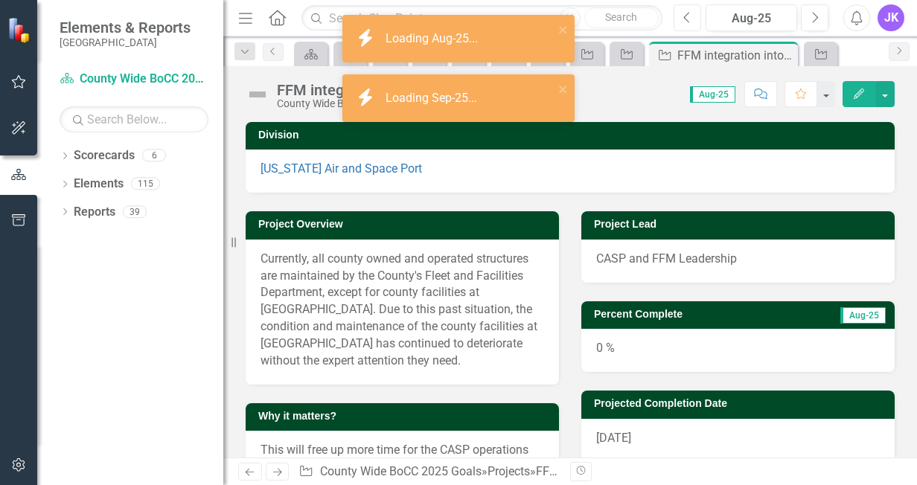
click at [689, 19] on icon "Previous" at bounding box center [687, 17] width 8 height 13
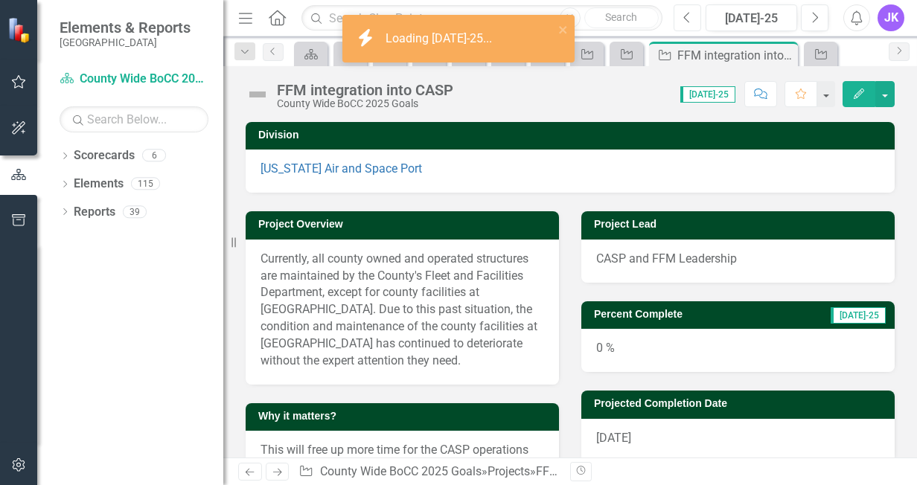
click at [689, 19] on icon "Previous" at bounding box center [687, 17] width 8 height 13
click at [817, 18] on icon "Next" at bounding box center [815, 17] width 8 height 13
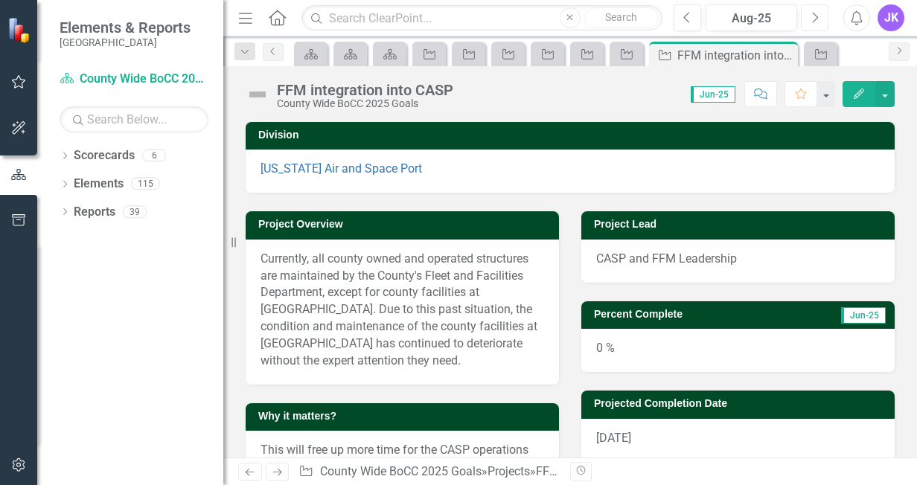
click at [817, 18] on icon "Next" at bounding box center [815, 17] width 8 height 13
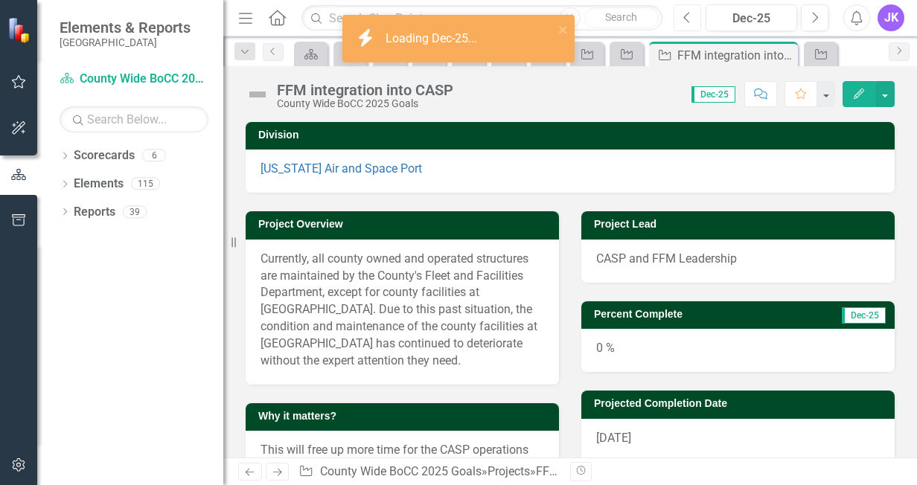
click at [691, 16] on icon "Previous" at bounding box center [687, 17] width 8 height 13
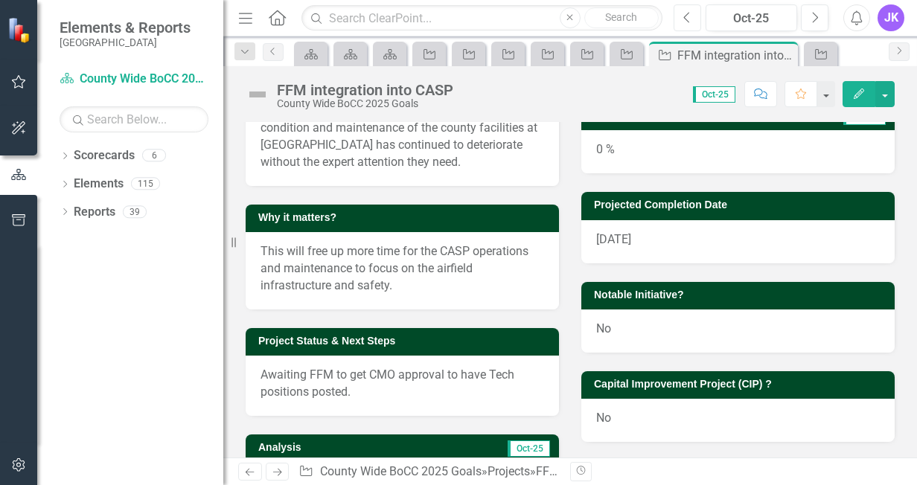
scroll to position [182, 0]
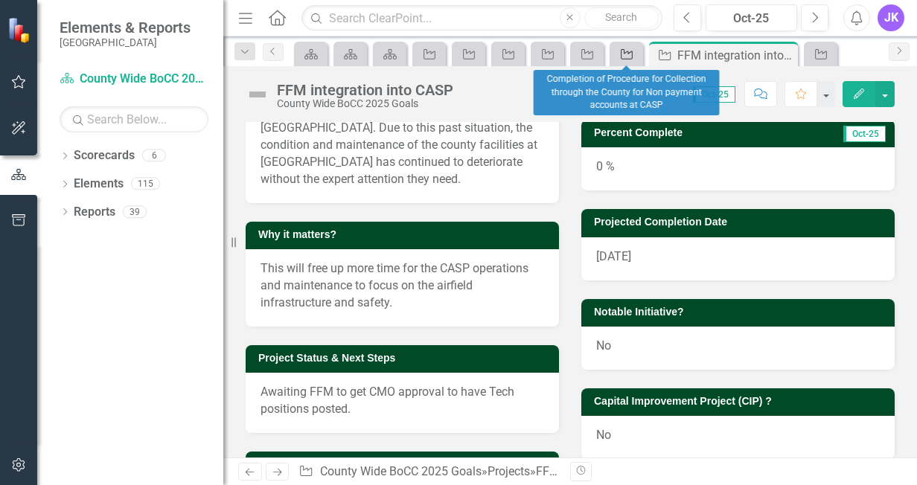
click at [621, 55] on icon "Project" at bounding box center [626, 54] width 15 height 12
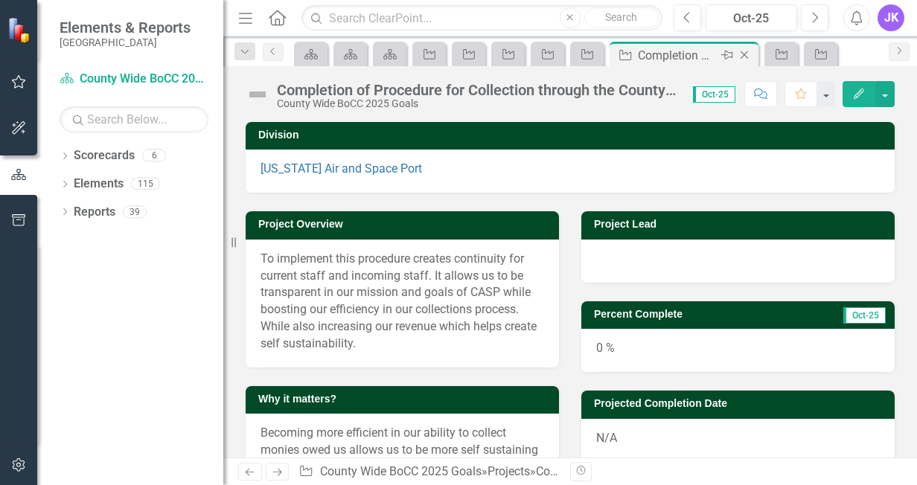
click at [747, 52] on icon at bounding box center [745, 55] width 8 height 8
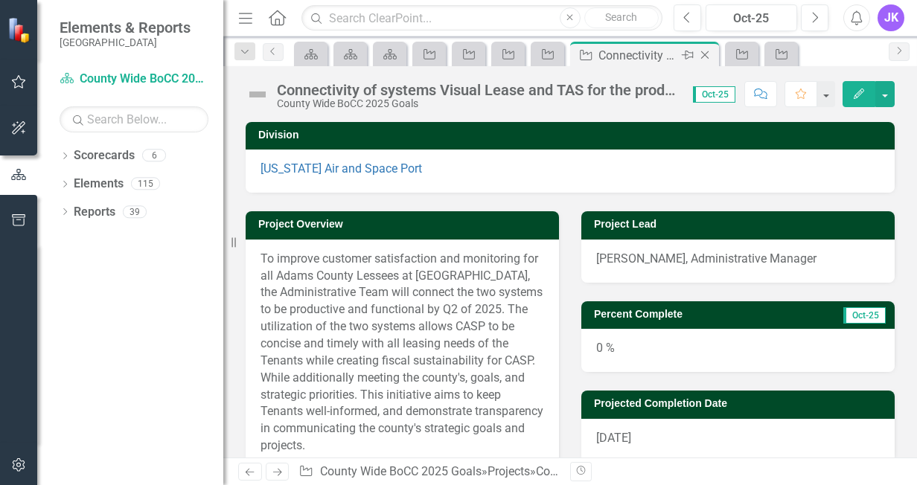
click at [621, 50] on div "Connectivity of systems Visual Lease and TAS for the productivity of Leases at …" at bounding box center [639, 55] width 80 height 19
click at [709, 53] on icon "Close" at bounding box center [705, 55] width 15 height 12
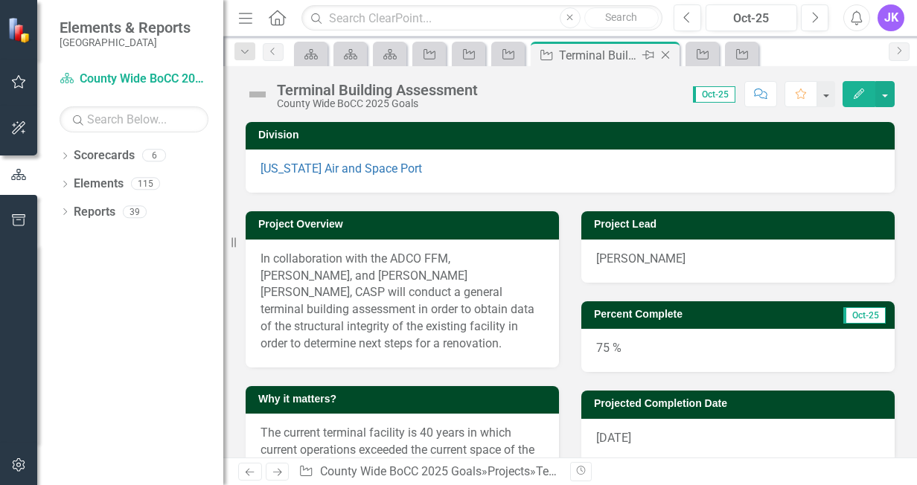
click at [578, 55] on div "Terminal Building Assessment" at bounding box center [599, 55] width 80 height 19
click at [667, 54] on icon "Close" at bounding box center [665, 55] width 15 height 12
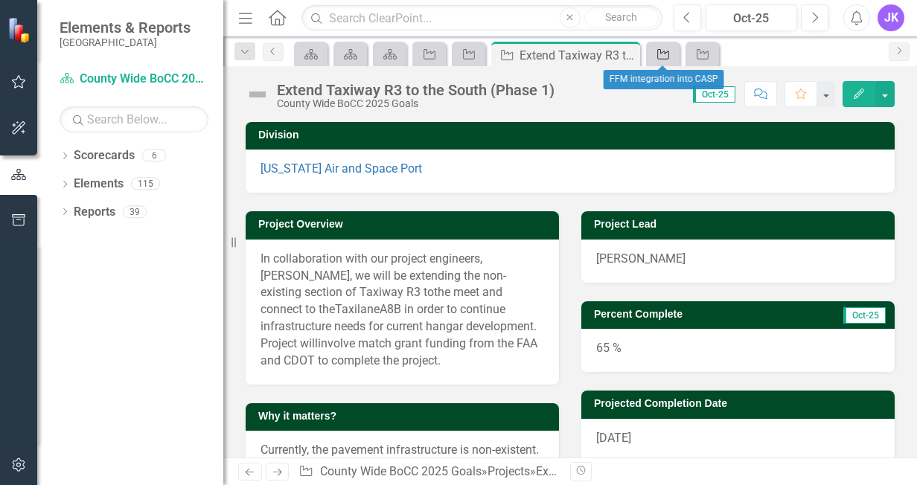
click at [660, 54] on icon "Project" at bounding box center [663, 54] width 15 height 12
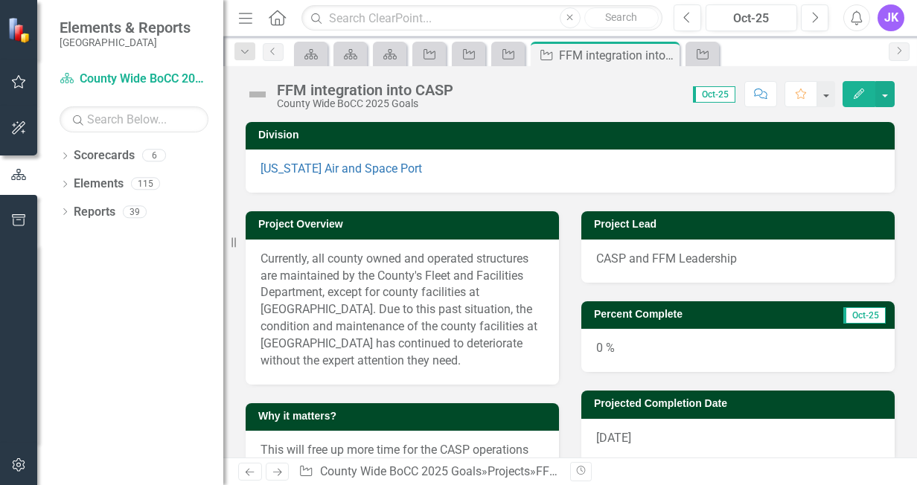
click at [858, 92] on icon "Edit" at bounding box center [858, 94] width 13 height 10
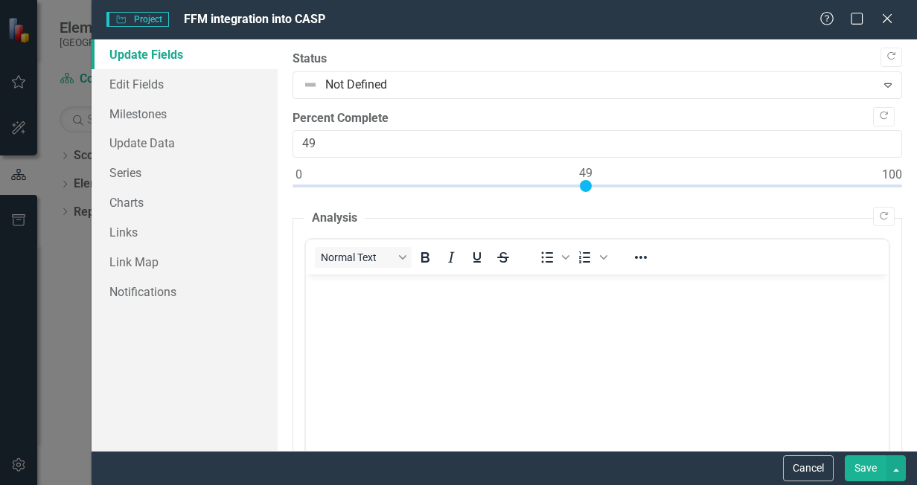
type input "50"
drag, startPoint x: 298, startPoint y: 183, endPoint x: 590, endPoint y: 193, distance: 292.0
click at [590, 193] on div at bounding box center [598, 189] width 610 height 19
click at [867, 463] on button "Save" at bounding box center [866, 469] width 42 height 26
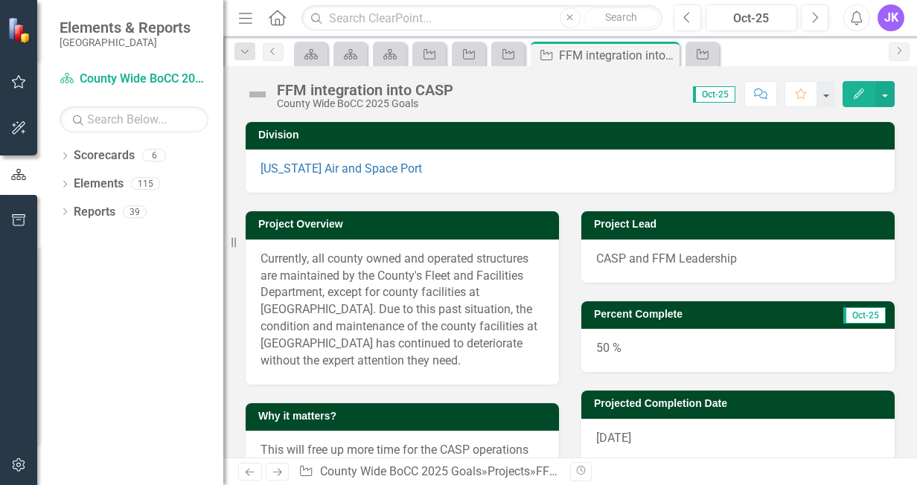
click at [852, 91] on button "Edit" at bounding box center [859, 94] width 33 height 26
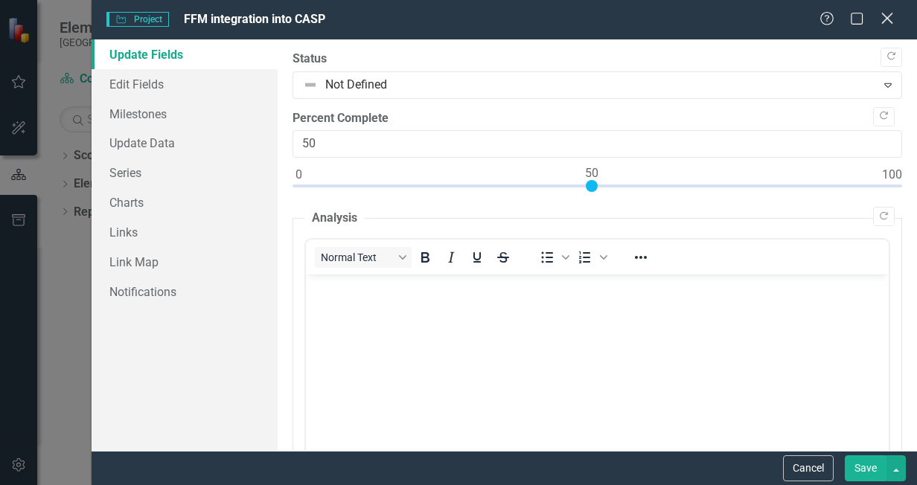
click at [883, 16] on icon "Close" at bounding box center [887, 18] width 19 height 14
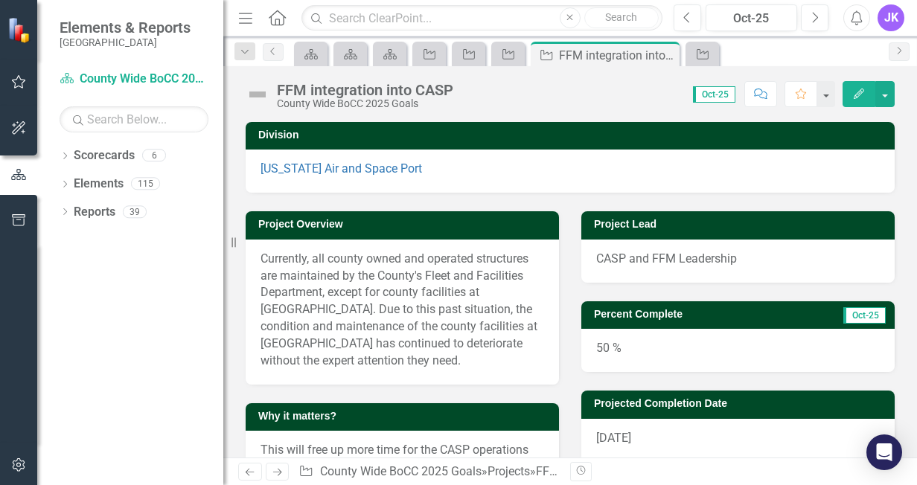
click at [856, 94] on icon "Edit" at bounding box center [858, 94] width 13 height 10
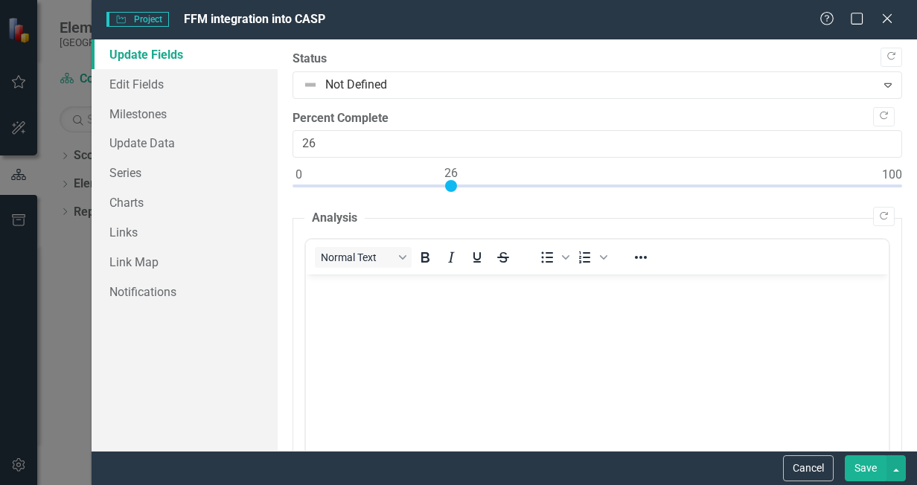
type input "25"
drag, startPoint x: 590, startPoint y: 185, endPoint x: 444, endPoint y: 197, distance: 146.4
click at [444, 197] on div at bounding box center [598, 189] width 610 height 19
click at [862, 476] on button "Save" at bounding box center [866, 469] width 42 height 26
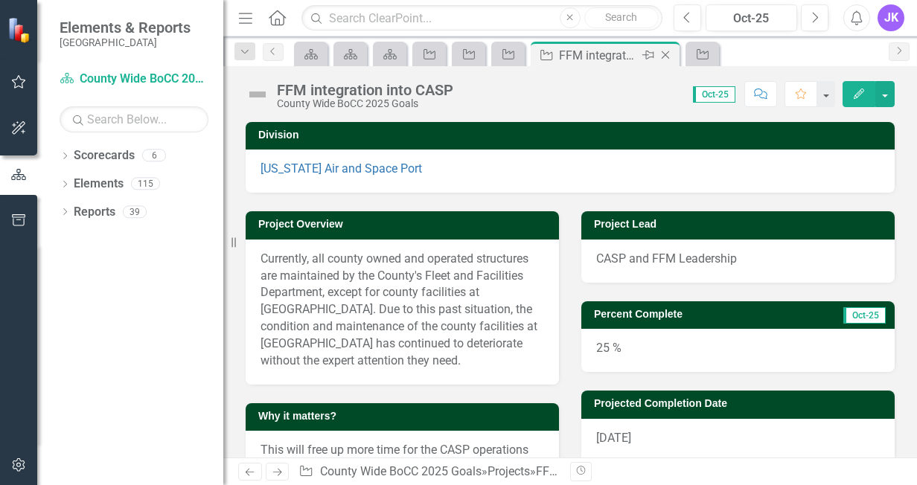
click at [666, 54] on icon at bounding box center [666, 55] width 8 height 8
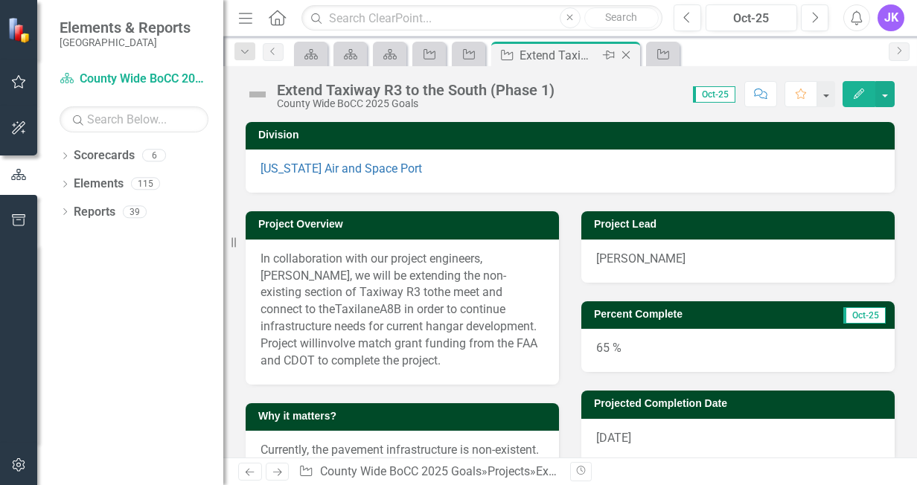
click at [590, 52] on div "Extend Taxiway R3 to the South (Phase 1)" at bounding box center [560, 55] width 80 height 19
click at [625, 54] on icon at bounding box center [626, 55] width 8 height 8
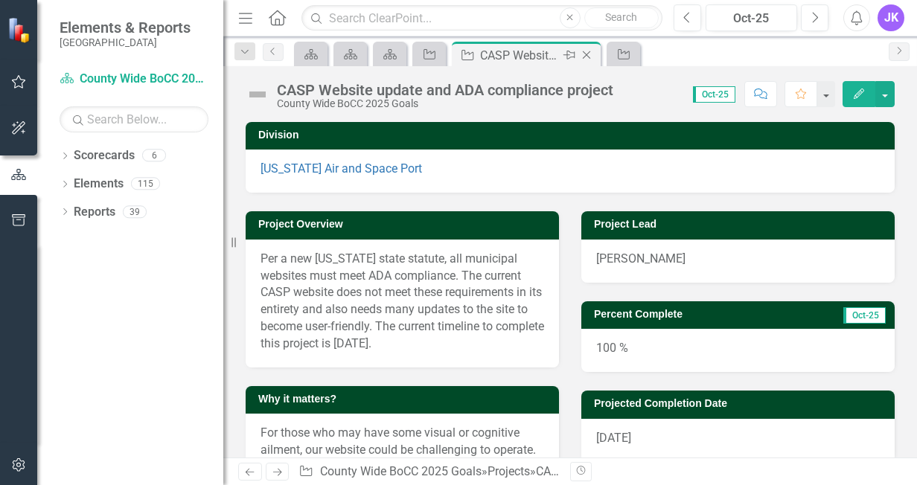
click at [542, 57] on div "CASP Website update and ADA compliance project" at bounding box center [520, 55] width 80 height 19
click at [590, 55] on icon "Close" at bounding box center [586, 55] width 15 height 12
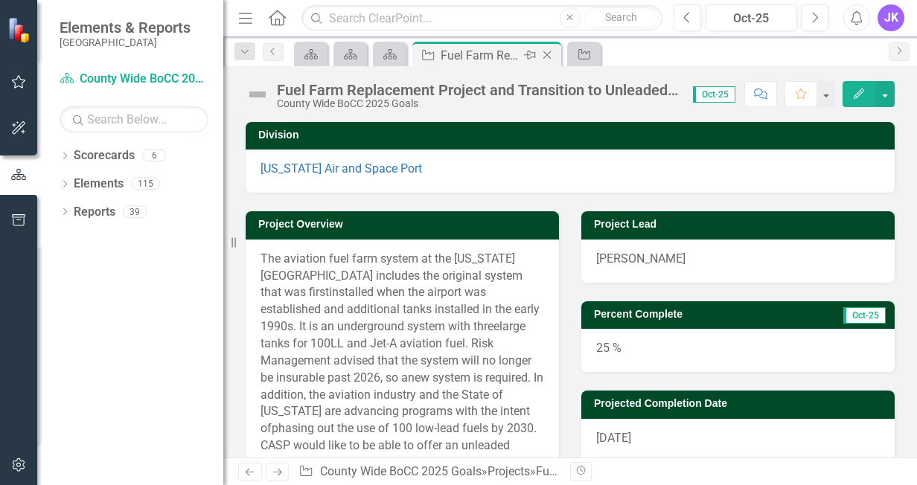
click at [545, 55] on icon "Close" at bounding box center [547, 55] width 15 height 12
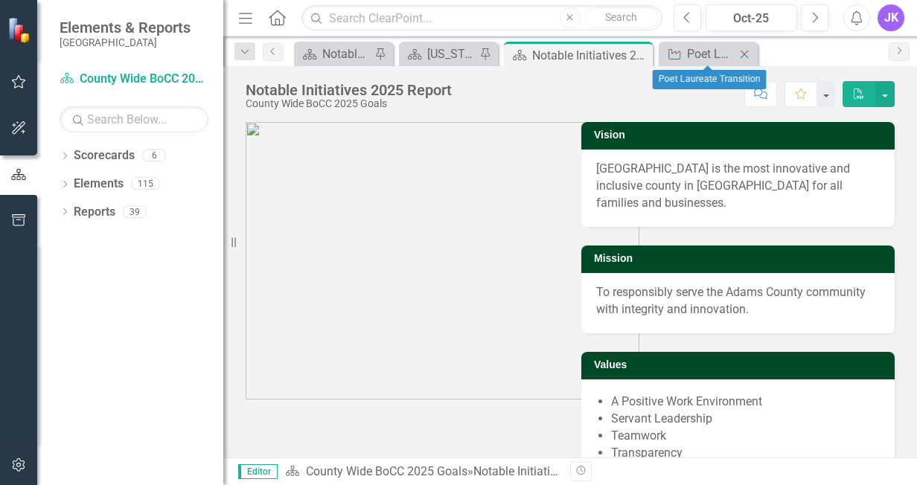
click at [740, 55] on icon "Close" at bounding box center [744, 54] width 15 height 12
